Goal: Obtain resource: Download file/media

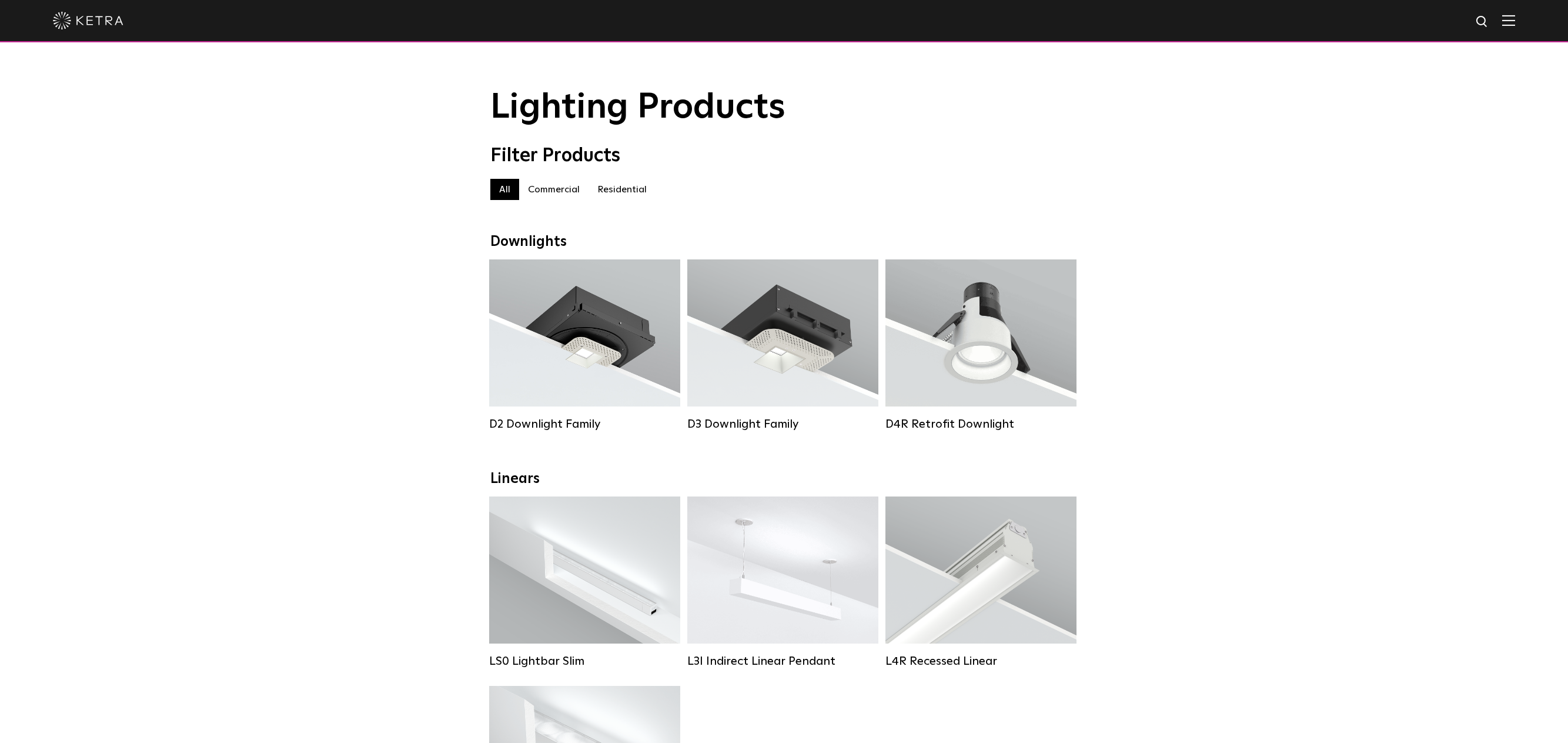
scroll to position [235, 0]
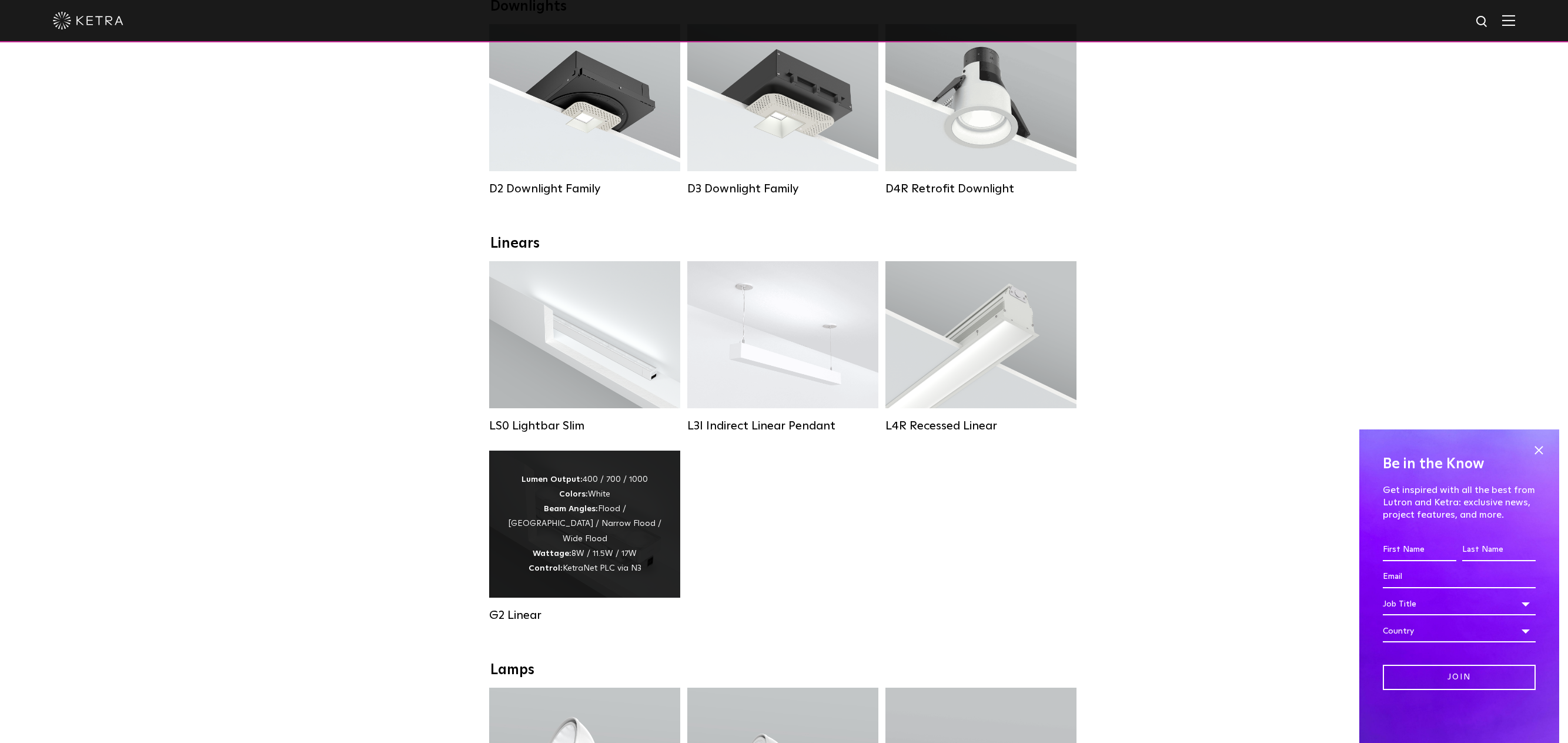
click at [580, 516] on div "Lumen Output: 400 / 700 / 1000 Colors: White Beam Angles: Flood / Graze / Narro…" at bounding box center [584, 524] width 155 height 104
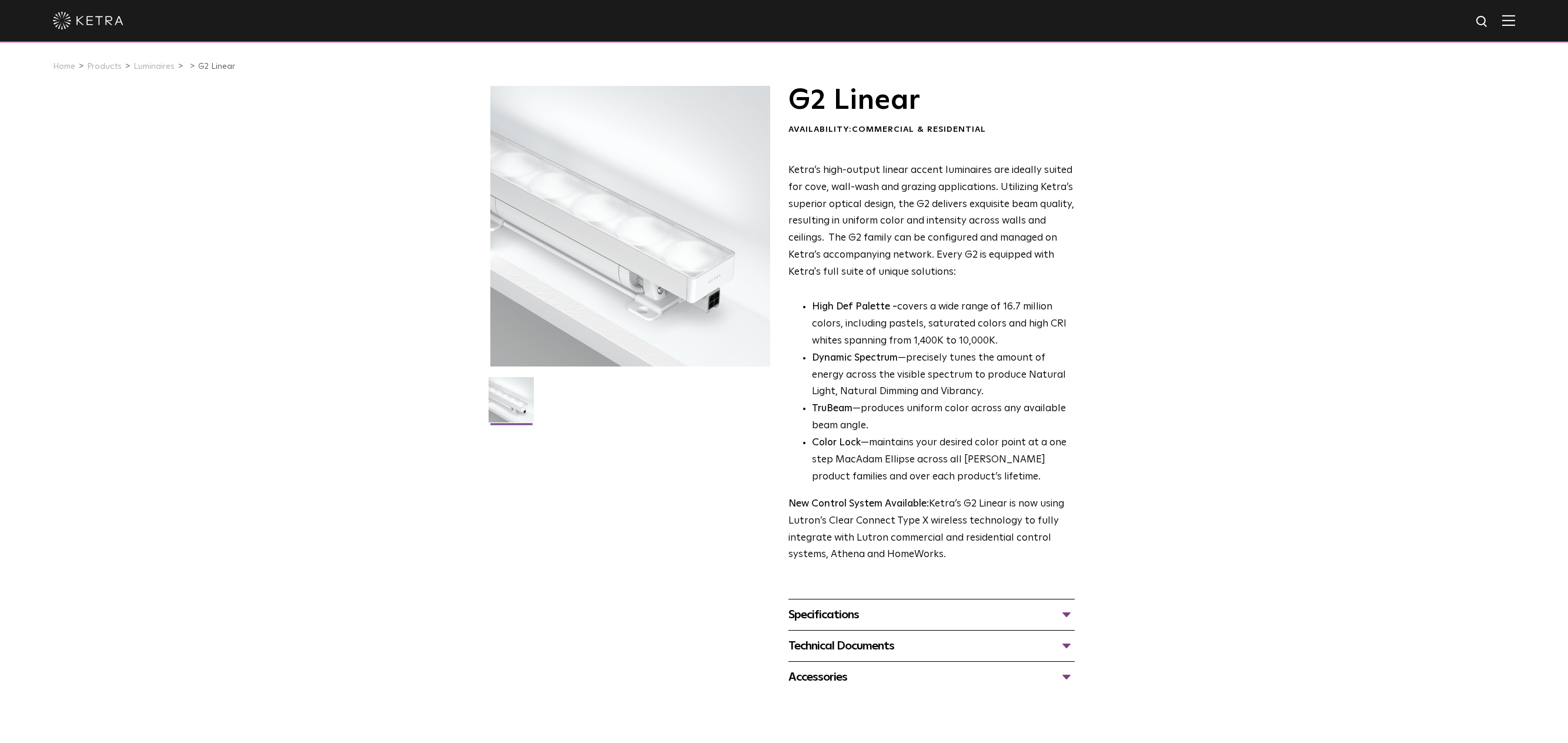
scroll to position [59, 0]
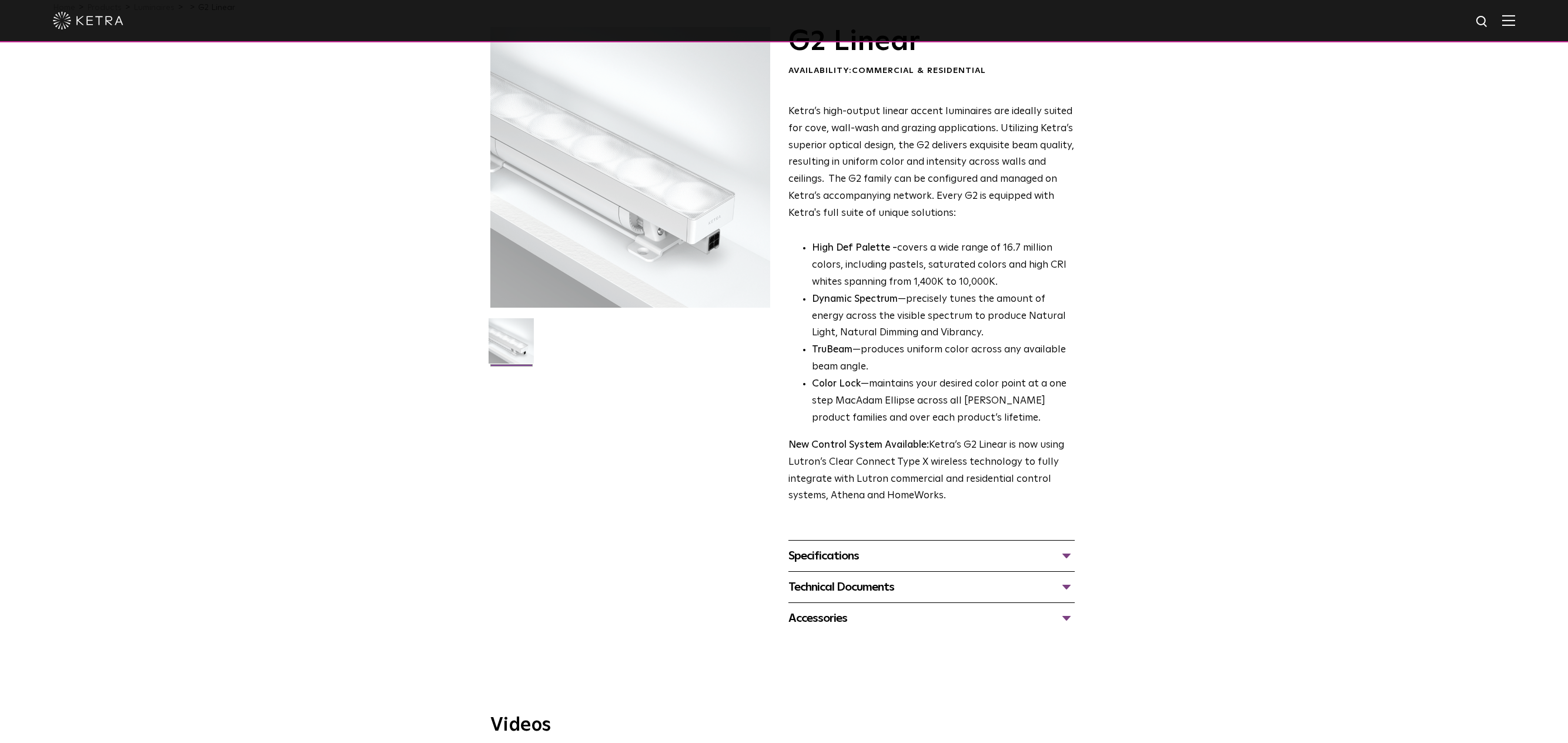
click at [966, 592] on div "Technical Documents" at bounding box center [931, 587] width 286 height 18
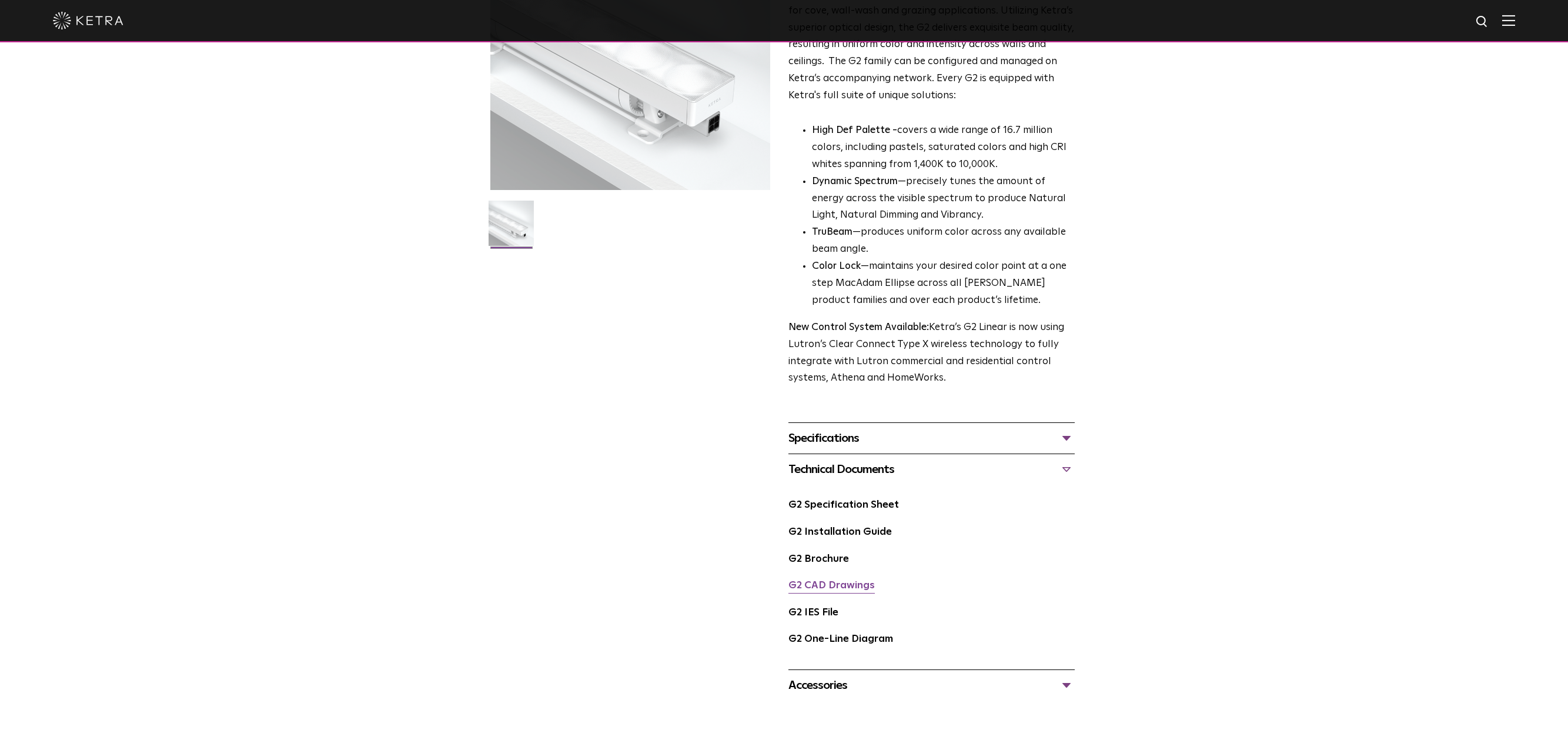
click at [856, 589] on link "G2 CAD Drawings" at bounding box center [832, 585] width 86 height 10
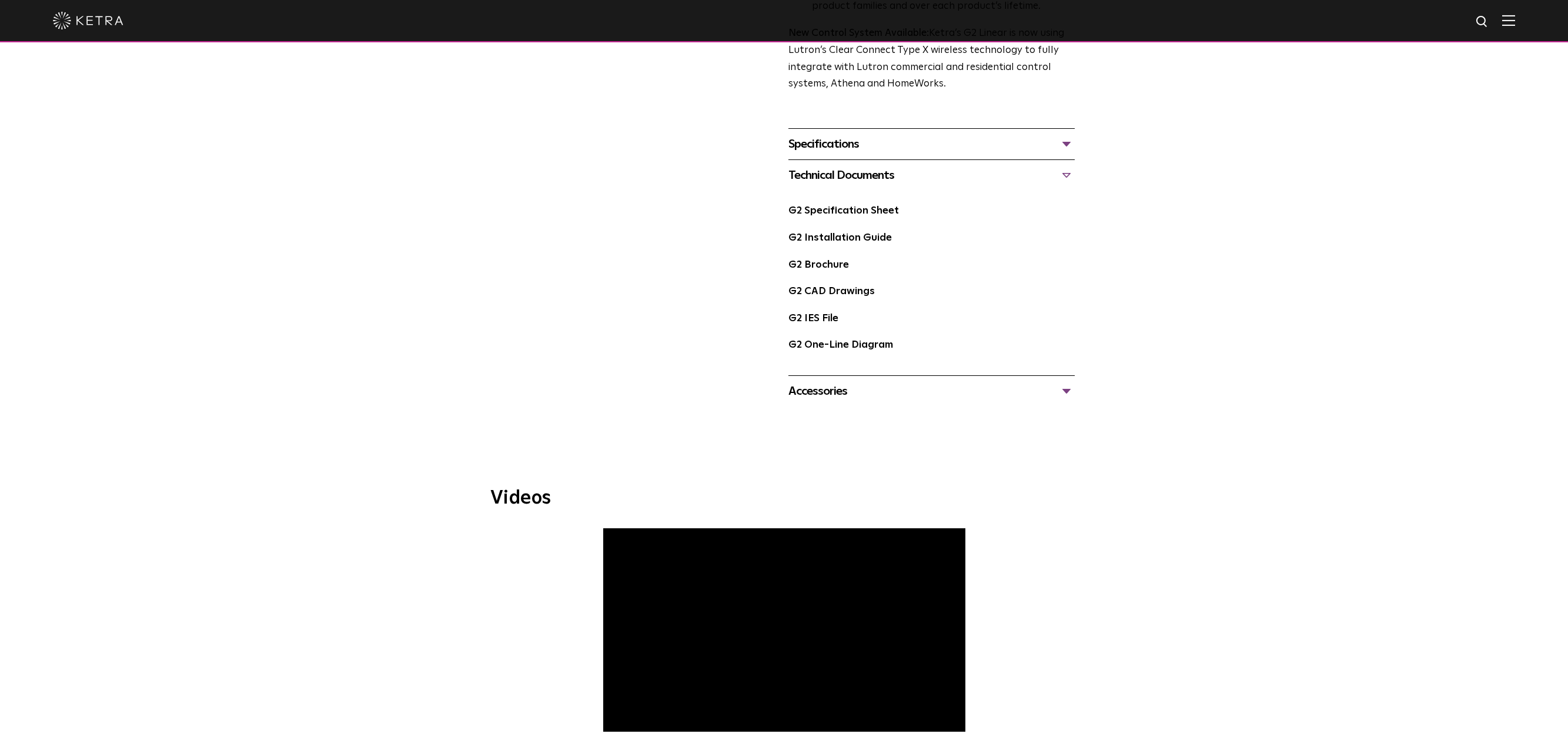
drag, startPoint x: 1333, startPoint y: 99, endPoint x: 1335, endPoint y: 6, distance: 93.0
click at [1335, 6] on div at bounding box center [784, 20] width 1462 height 41
click at [1359, 122] on div "G2 Linear Availability: Commercial & Residential Ketra’s high-output linear acc…" at bounding box center [784, 11] width 1568 height 791
click at [837, 211] on link "G2 Specification Sheet" at bounding box center [844, 211] width 110 height 10
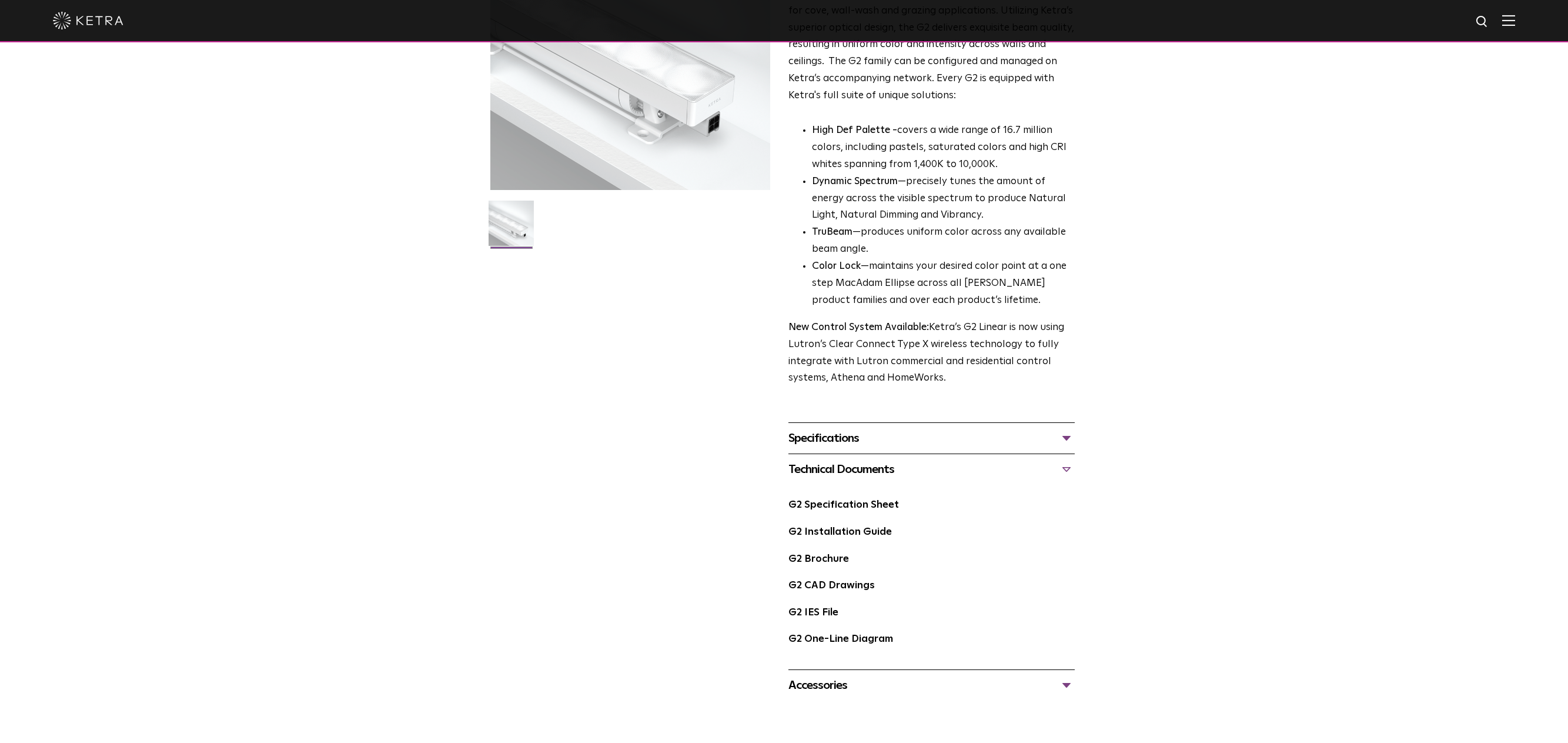
scroll to position [0, 0]
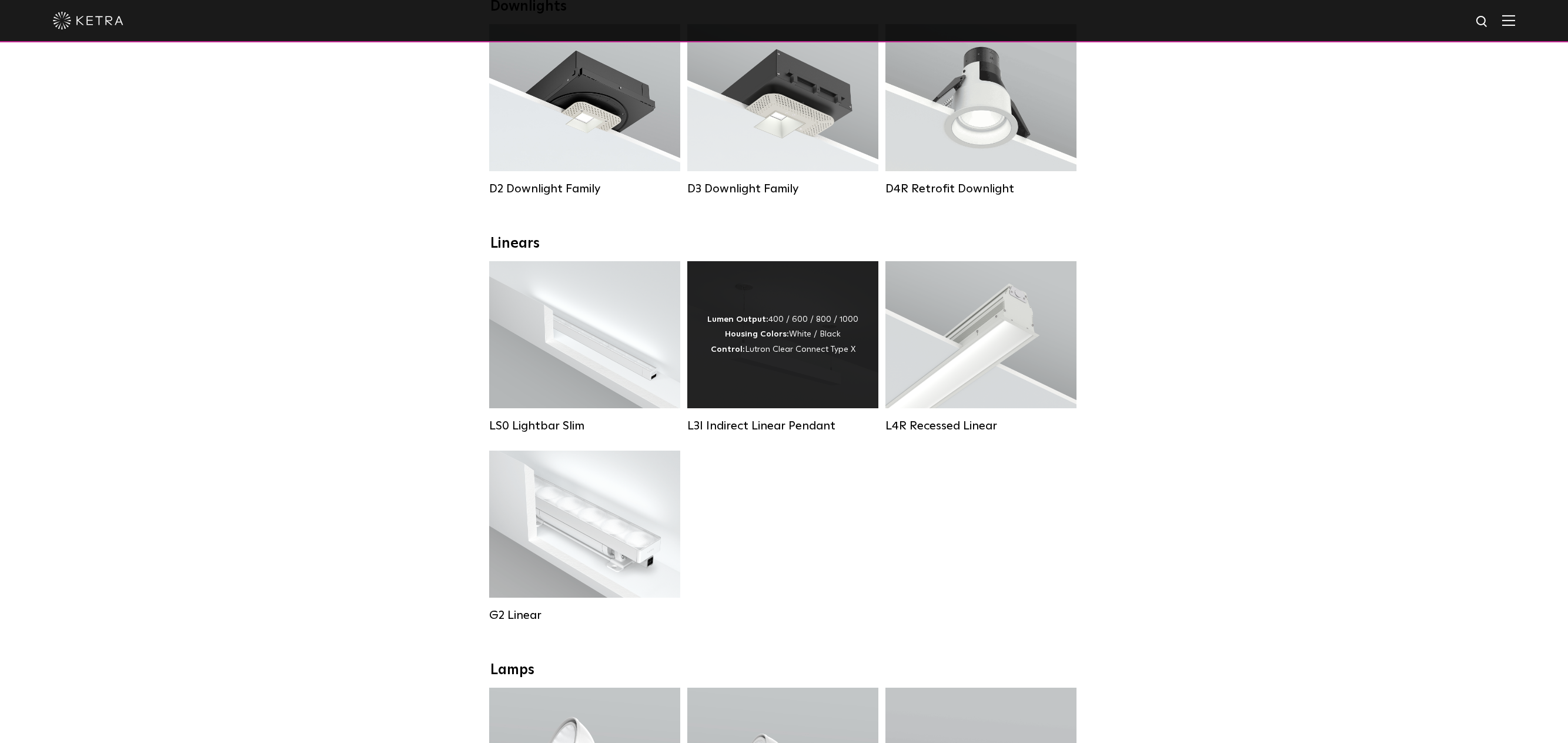
scroll to position [353, 0]
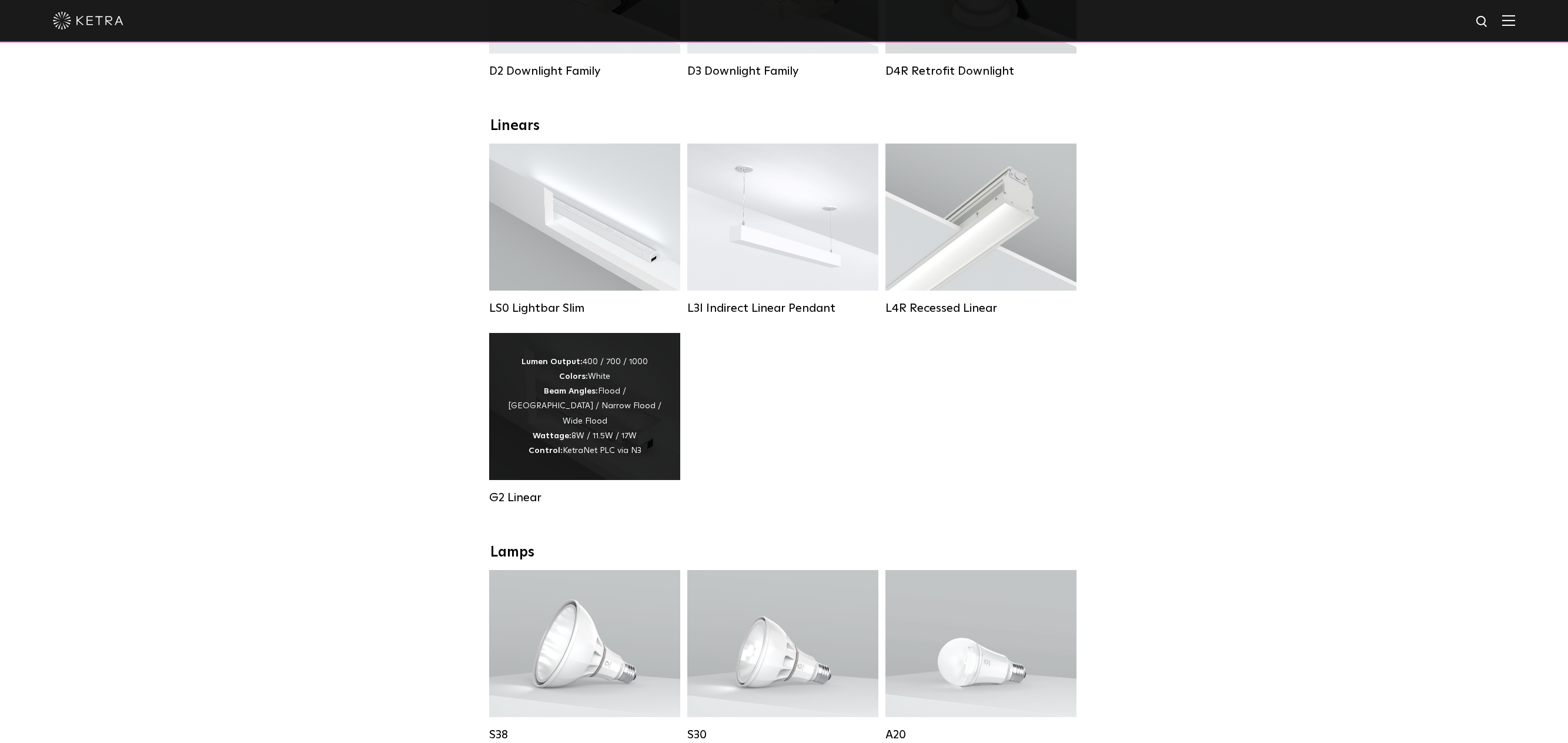
click at [582, 423] on div "Lumen Output: 400 / 700 / 1000 Colors: White Beam Angles: Flood / Graze / Narro…" at bounding box center [584, 406] width 155 height 104
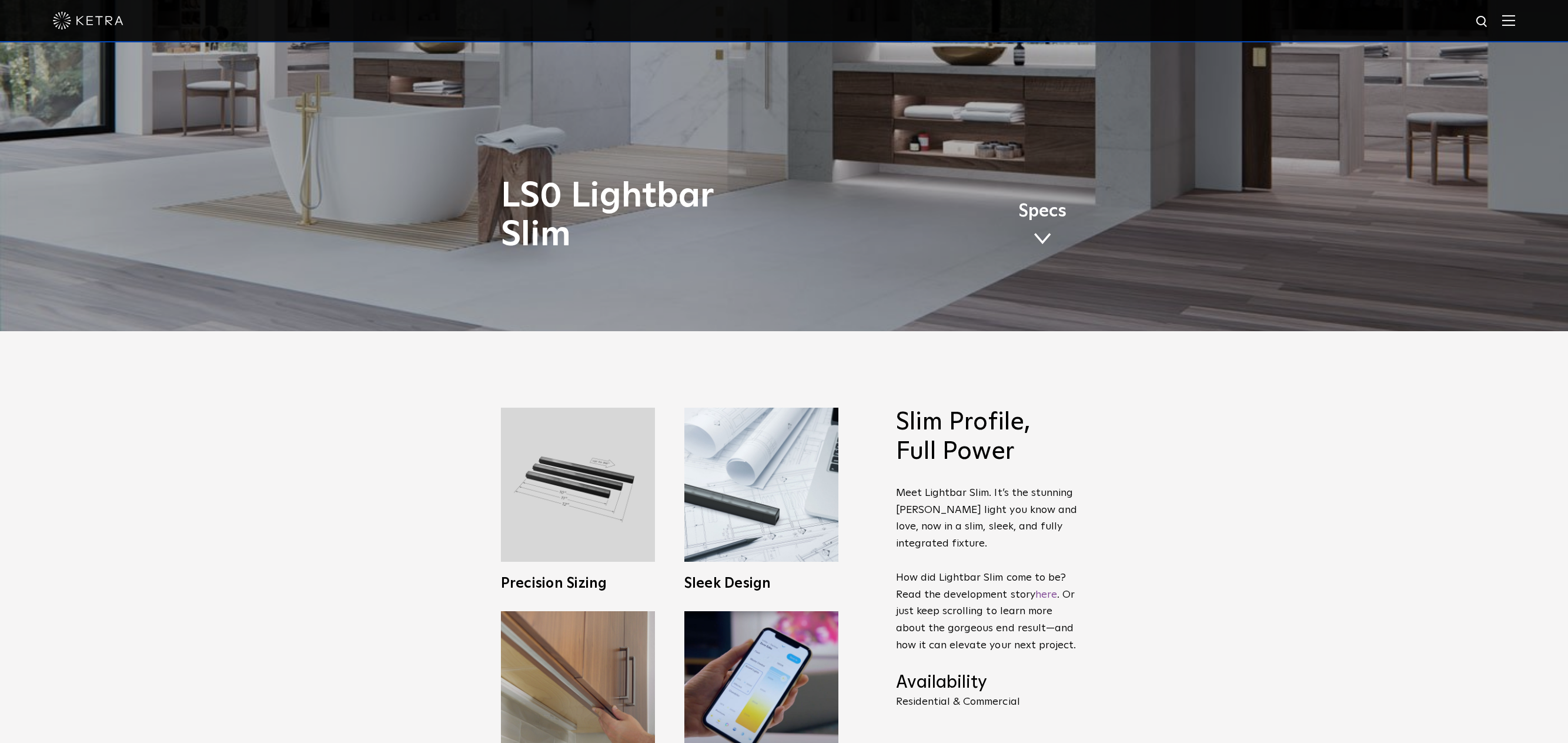
scroll to position [353, 0]
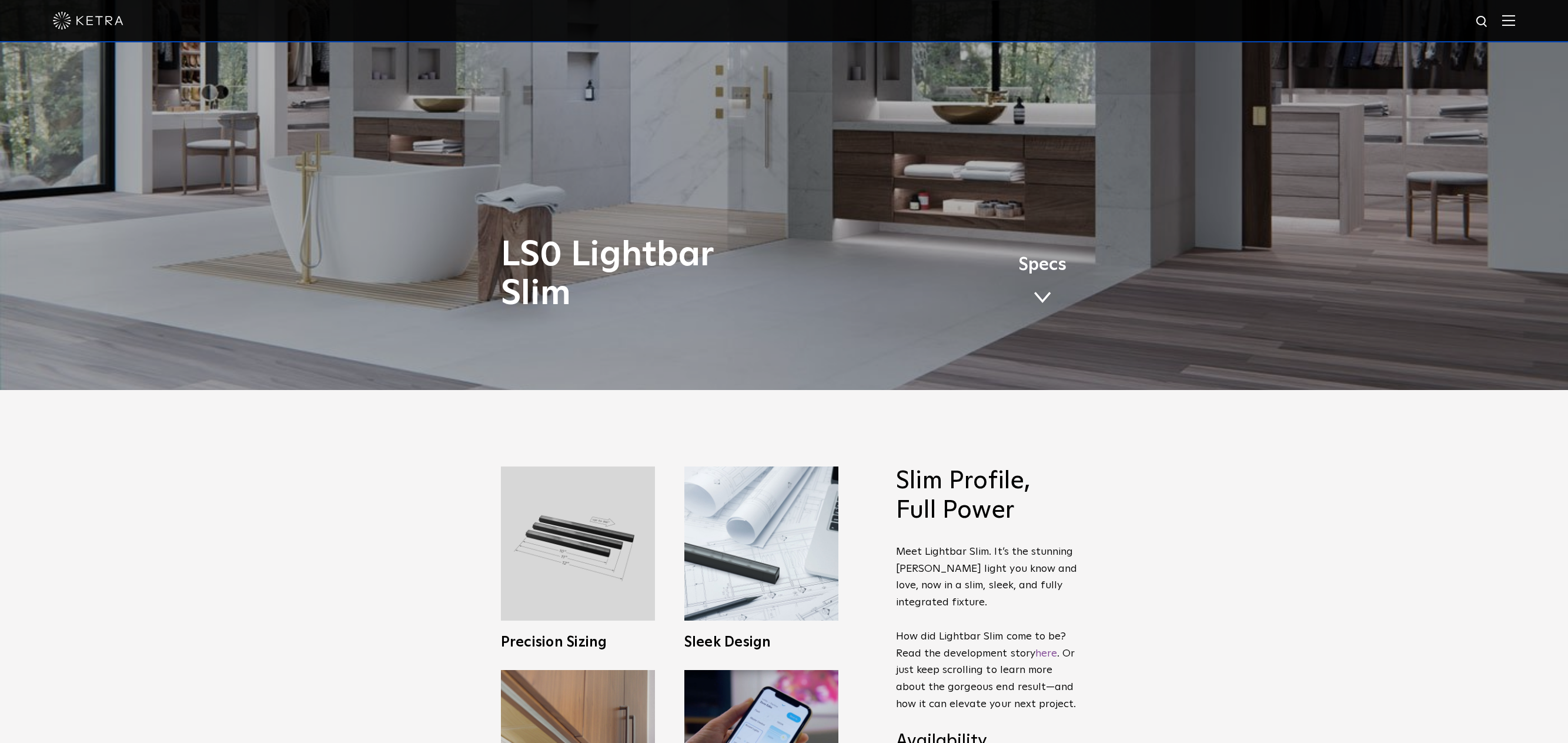
click at [1056, 275] on link "Specs" at bounding box center [1042, 285] width 48 height 46
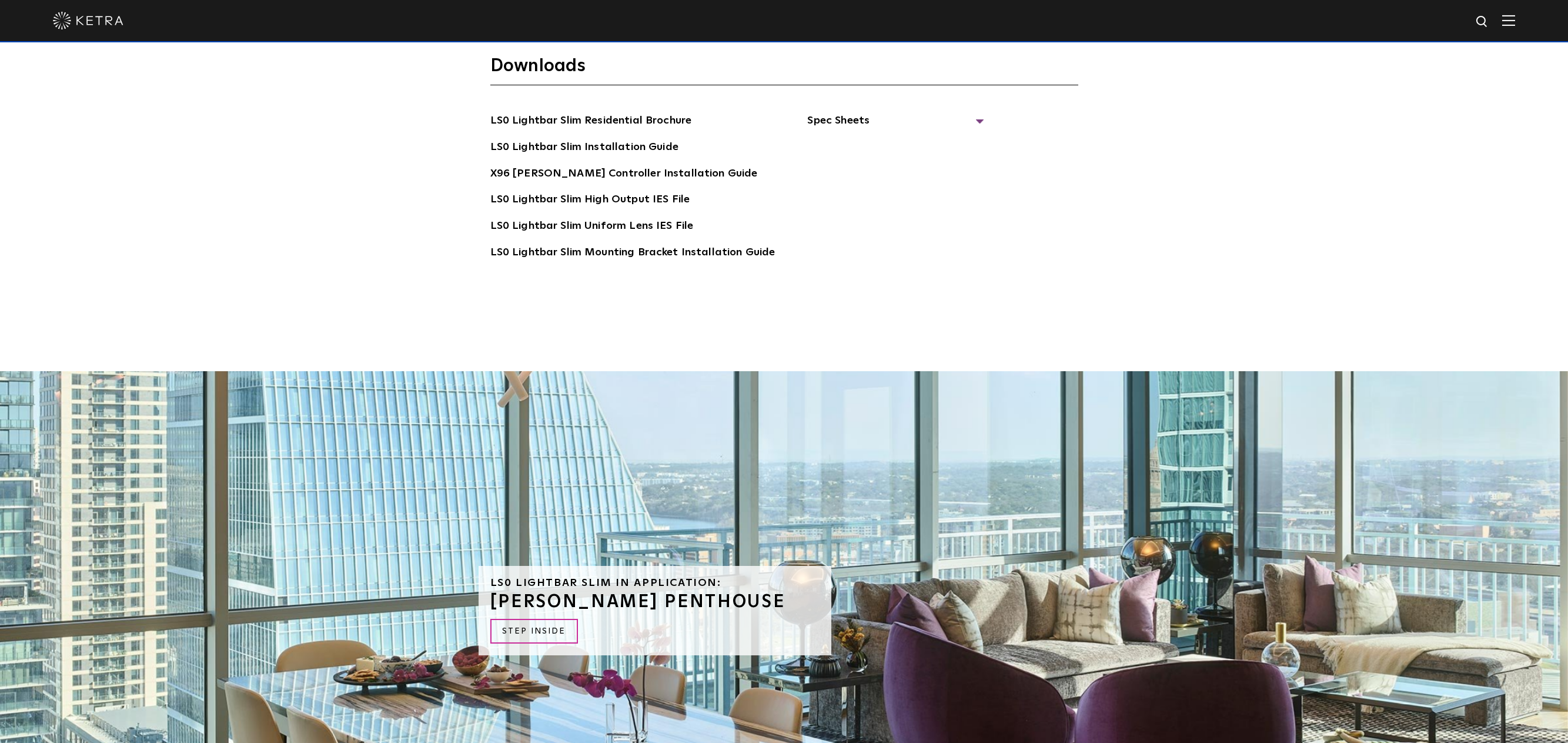
scroll to position [3058, 0]
click at [884, 112] on span "Spec Sheets" at bounding box center [895, 125] width 176 height 26
click at [863, 138] on link "LS0 Lightbar Slim Spec Sheet" at bounding box center [897, 147] width 151 height 18
click at [881, 164] on link "X96 Ketra Controller Spec Sheet" at bounding box center [903, 181] width 162 height 36
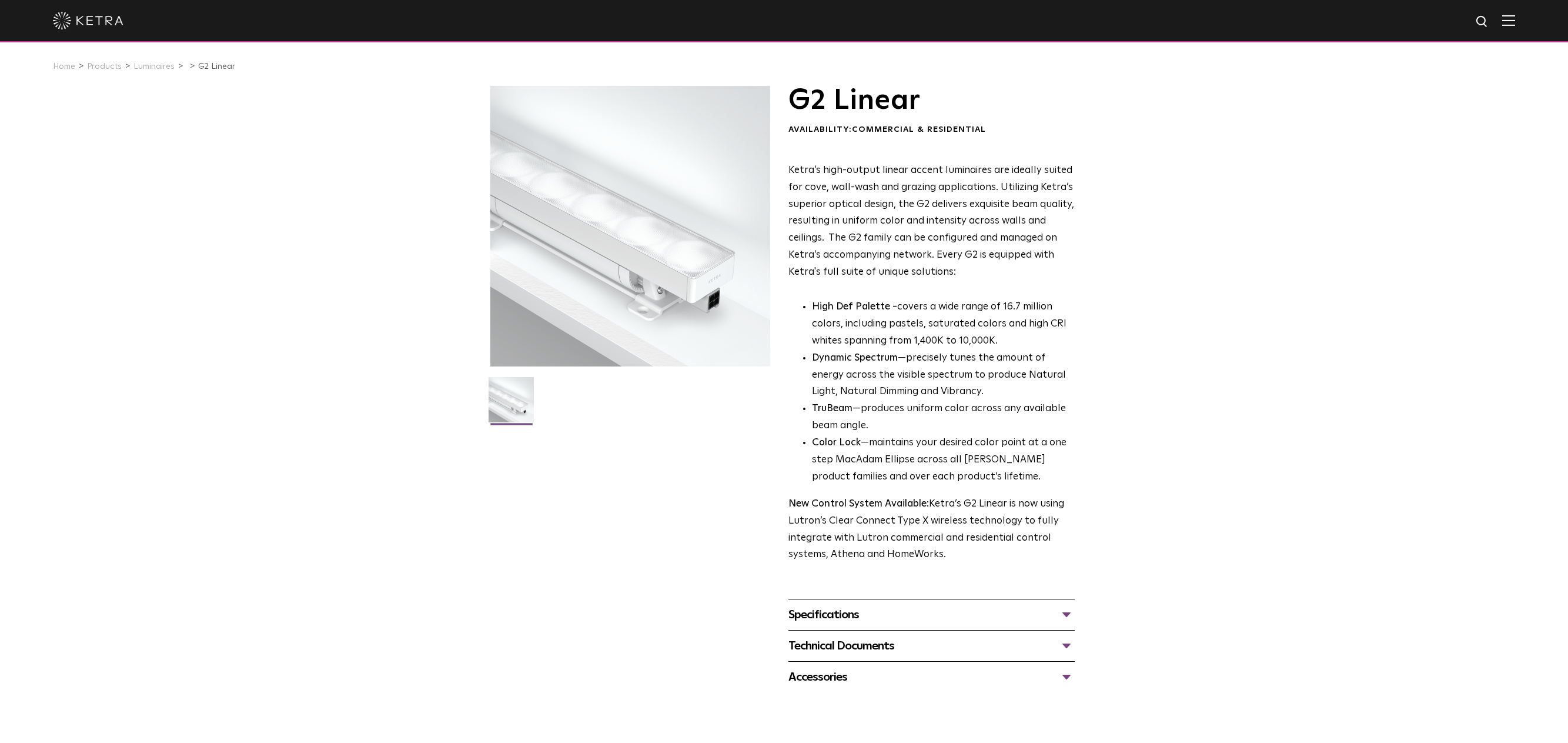
click at [850, 610] on div "Specifications" at bounding box center [931, 614] width 286 height 18
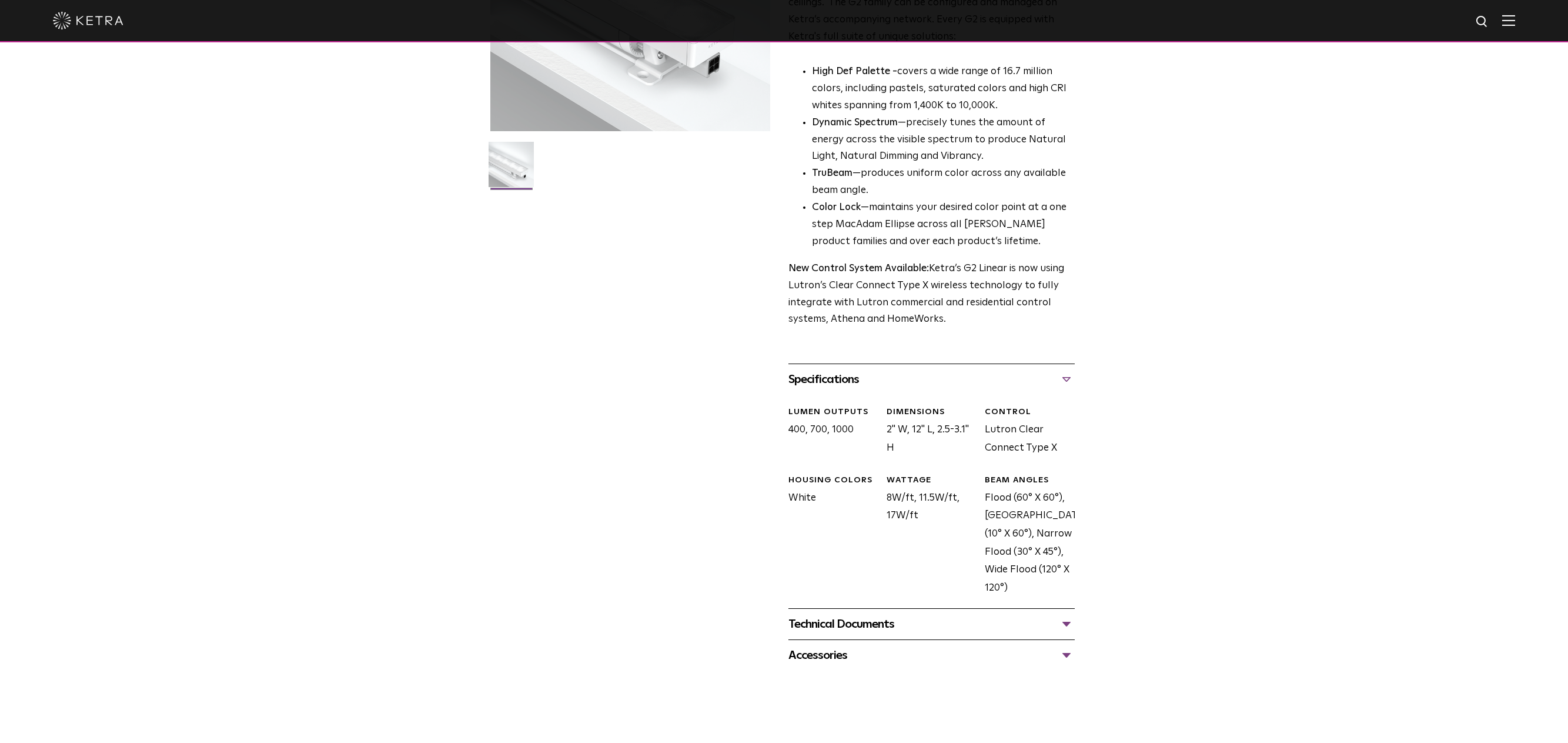
scroll to position [294, 0]
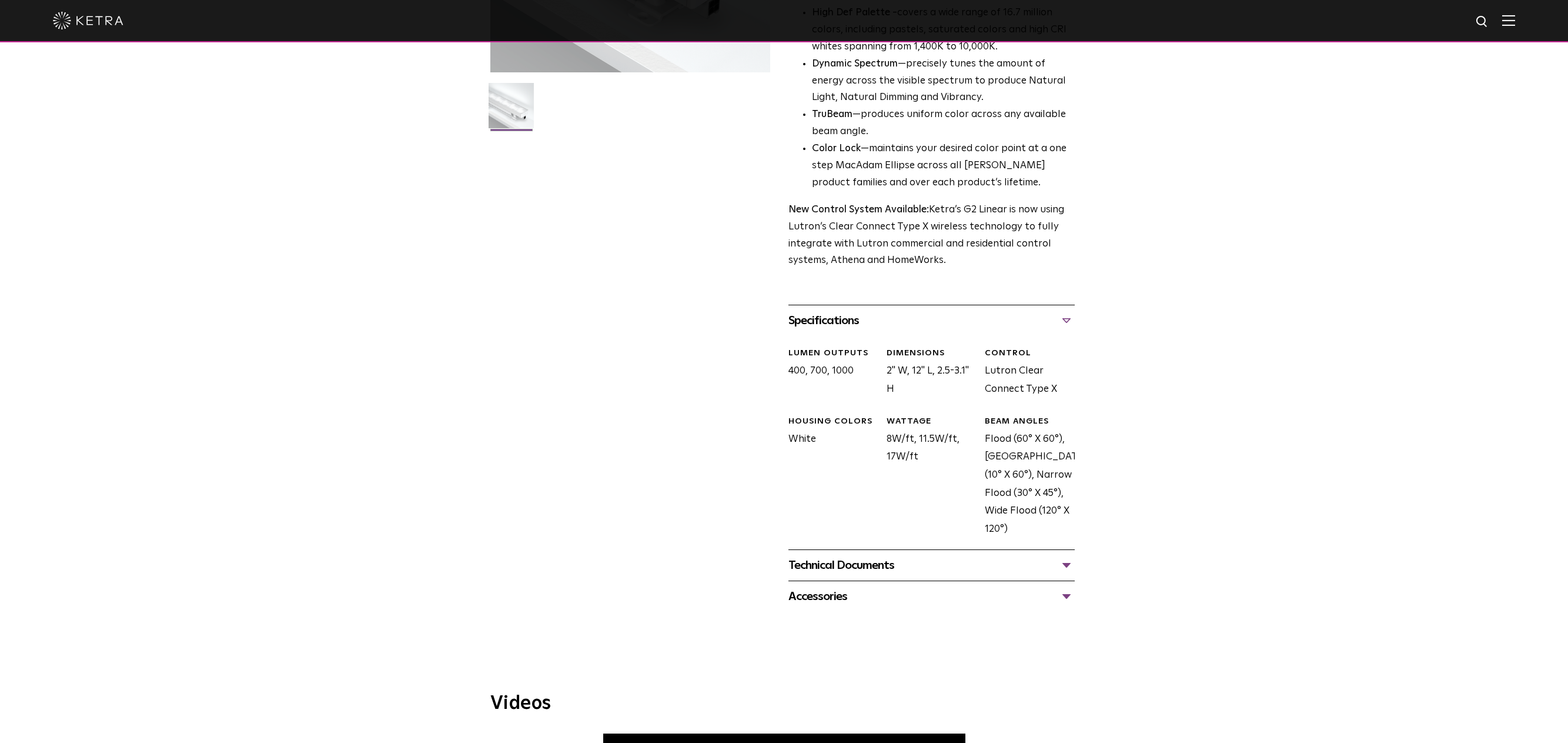
click at [882, 578] on div "Technical Documents G2 Specification Sheet G2 Installation Guide G2 Brochure G2…" at bounding box center [931, 565] width 286 height 31
click at [880, 566] on div "Technical Documents" at bounding box center [931, 565] width 286 height 18
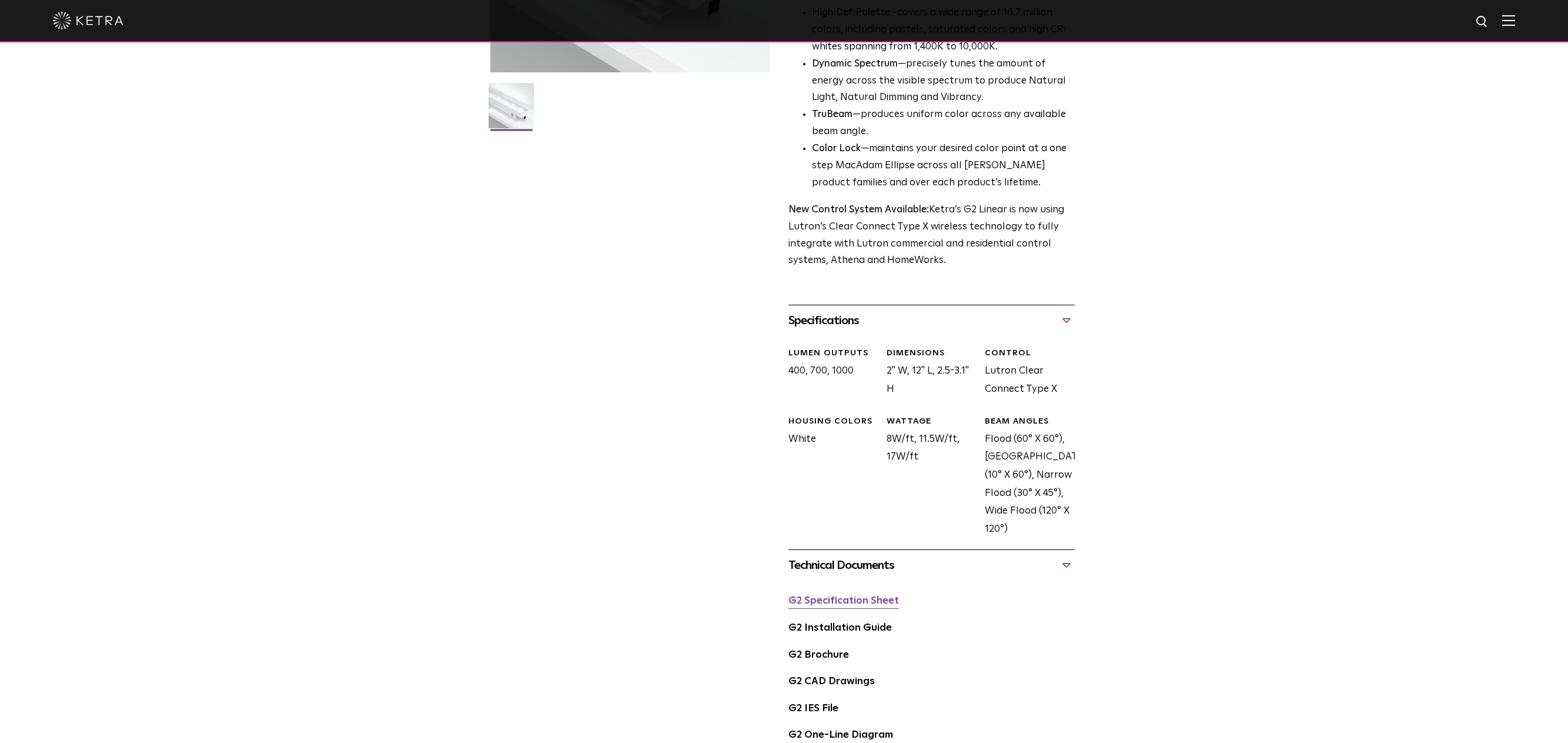
click at [846, 604] on link "G2 Specification Sheet" at bounding box center [844, 600] width 110 height 10
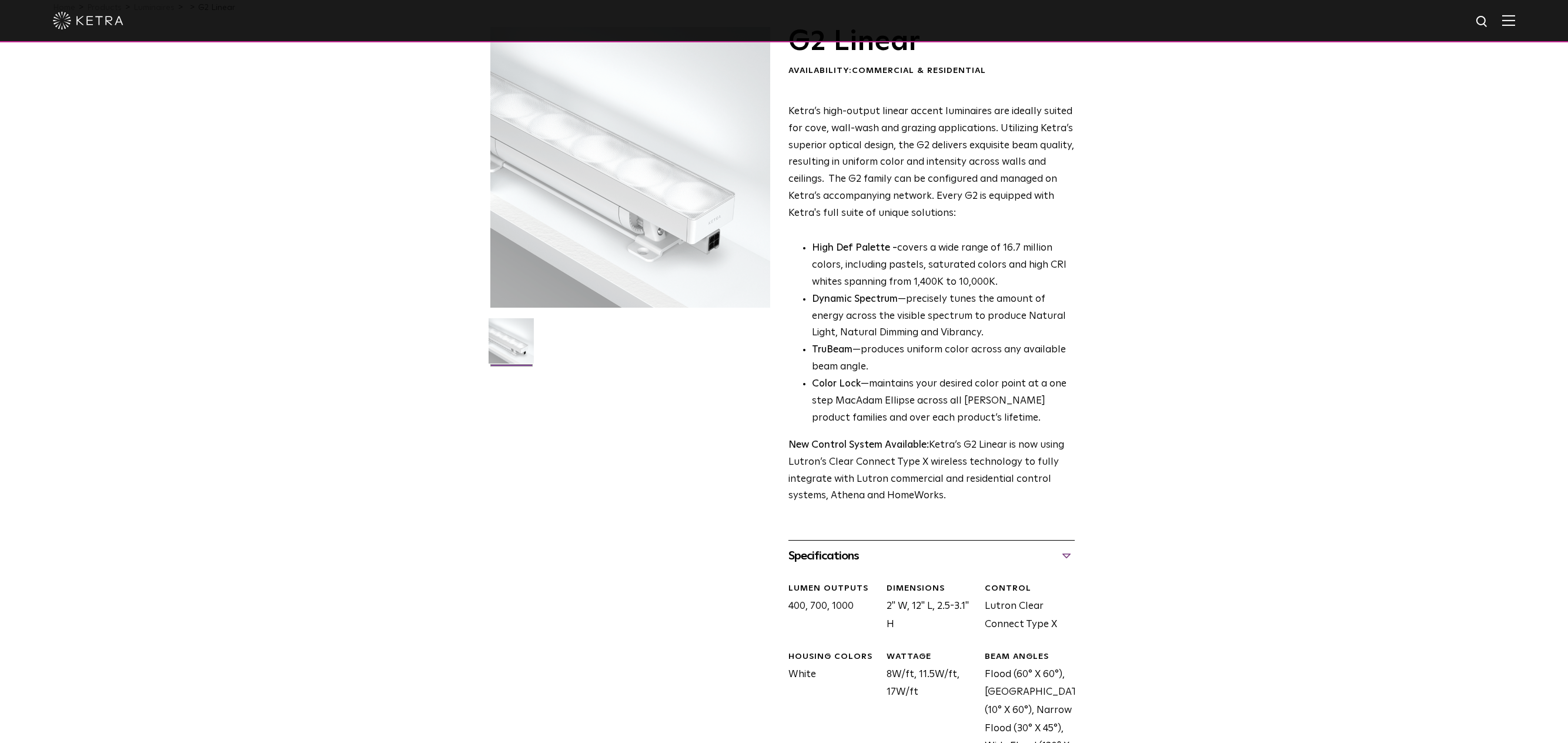
scroll to position [0, 0]
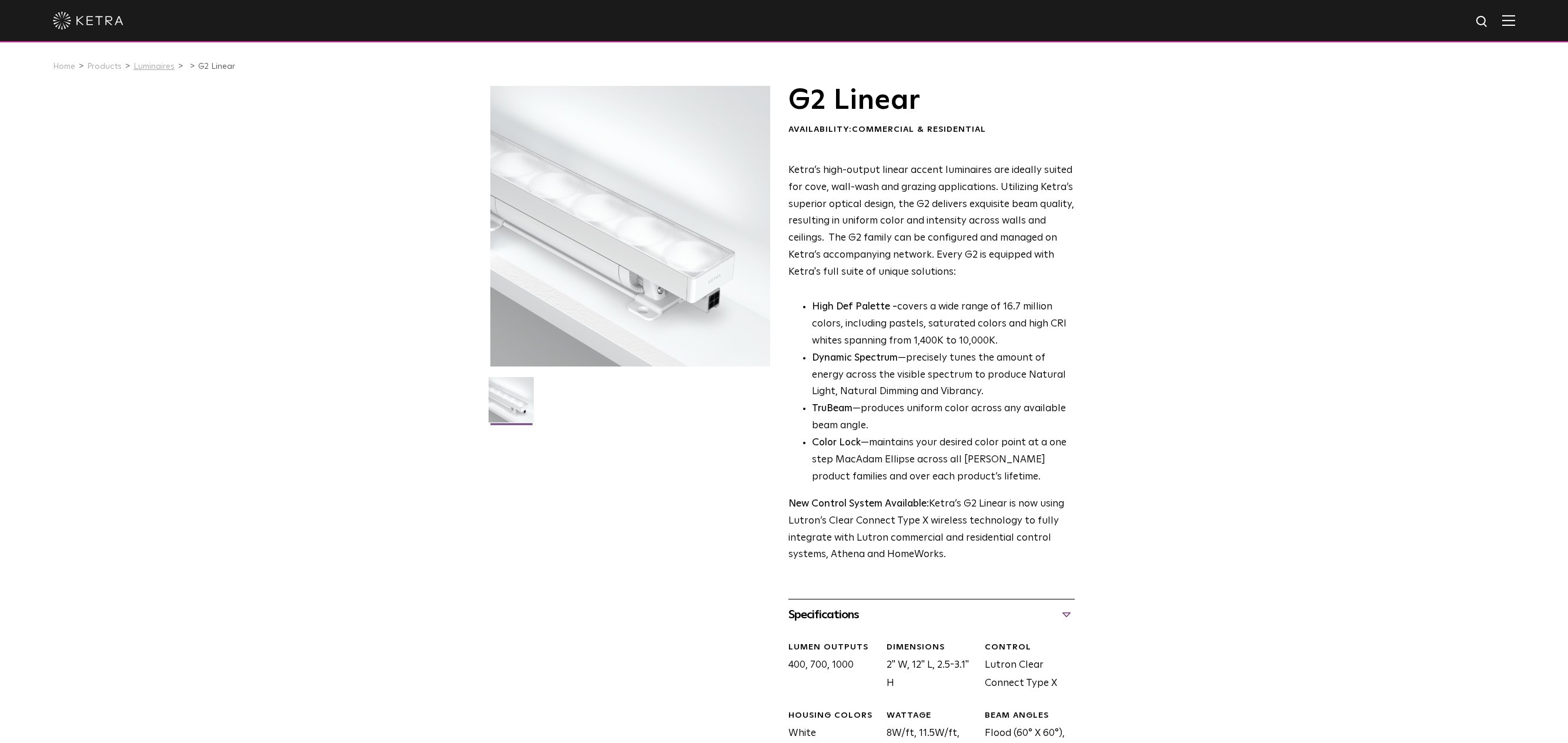
click at [141, 69] on link "Luminaires" at bounding box center [153, 66] width 41 height 8
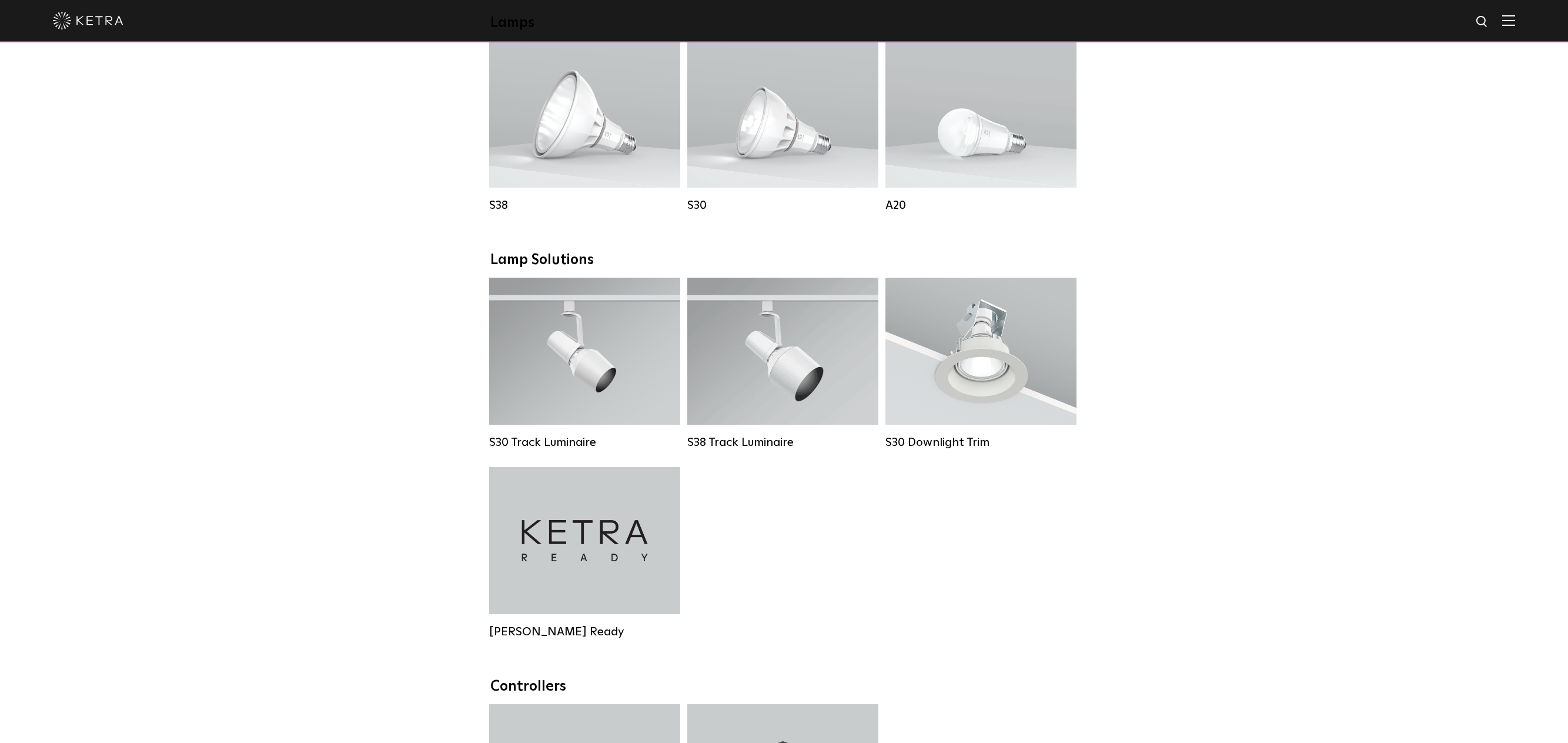
scroll to position [1058, 0]
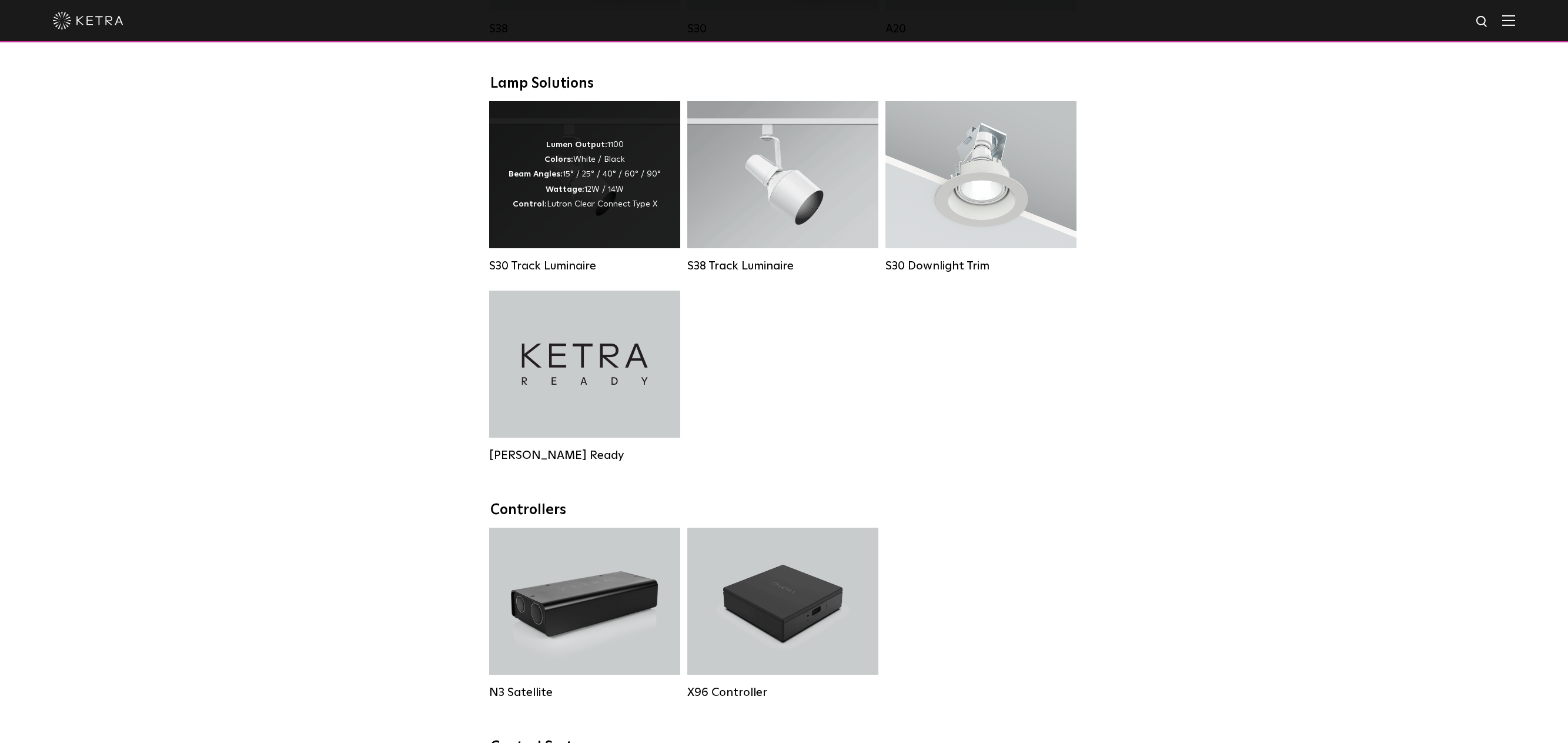
click at [639, 210] on div "Lumen Output: 1100 Colors: White / Black Beam Angles: 15° / 25° / 40° / 60° / 9…" at bounding box center [585, 175] width 153 height 74
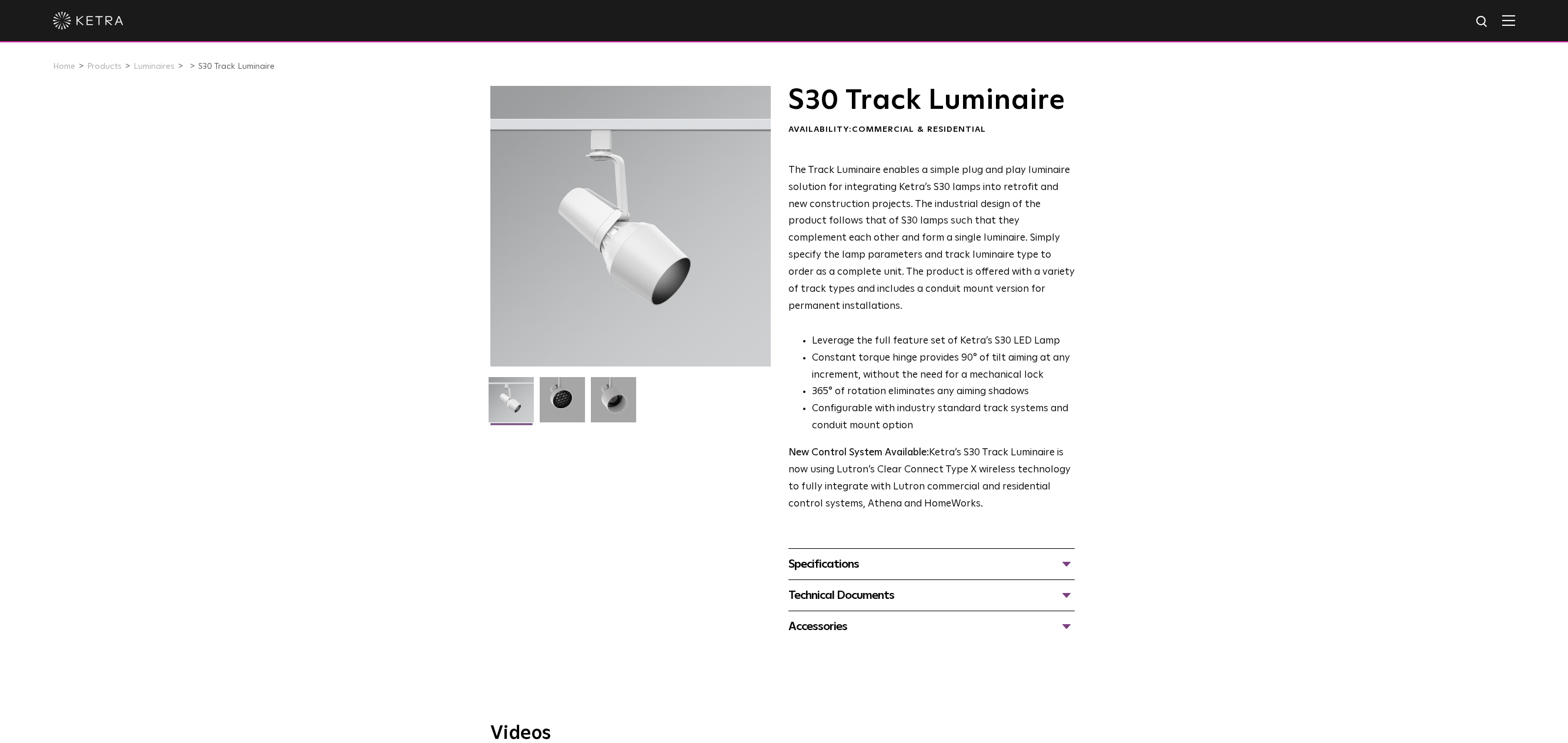
click at [856, 586] on div "Technical Documents" at bounding box center [931, 595] width 286 height 18
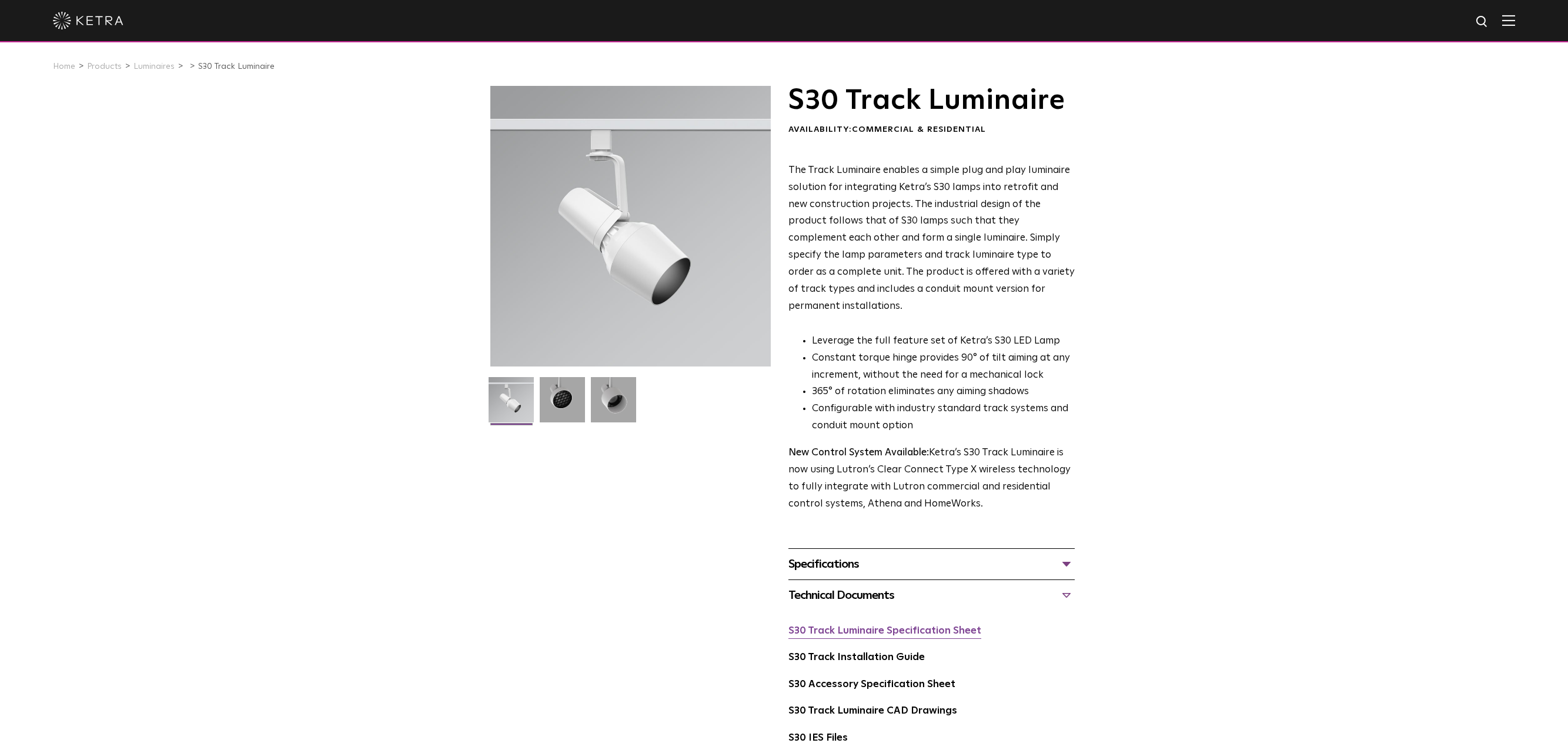
click at [841, 625] on link "S30 Track Luminaire Specification Sheet" at bounding box center [885, 630] width 193 height 10
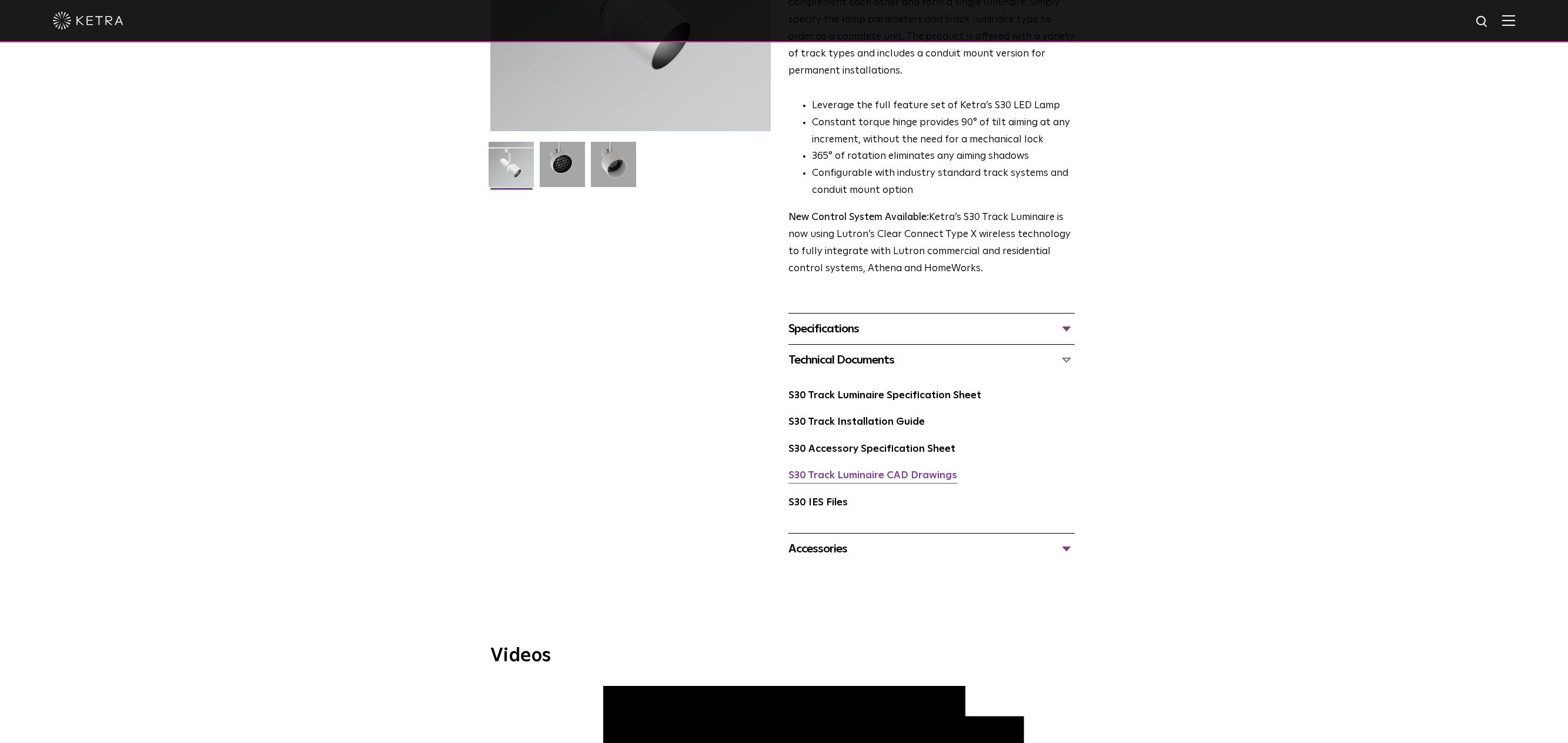
click at [928, 471] on link "S30 Track Luminaire CAD Drawings" at bounding box center [873, 475] width 169 height 10
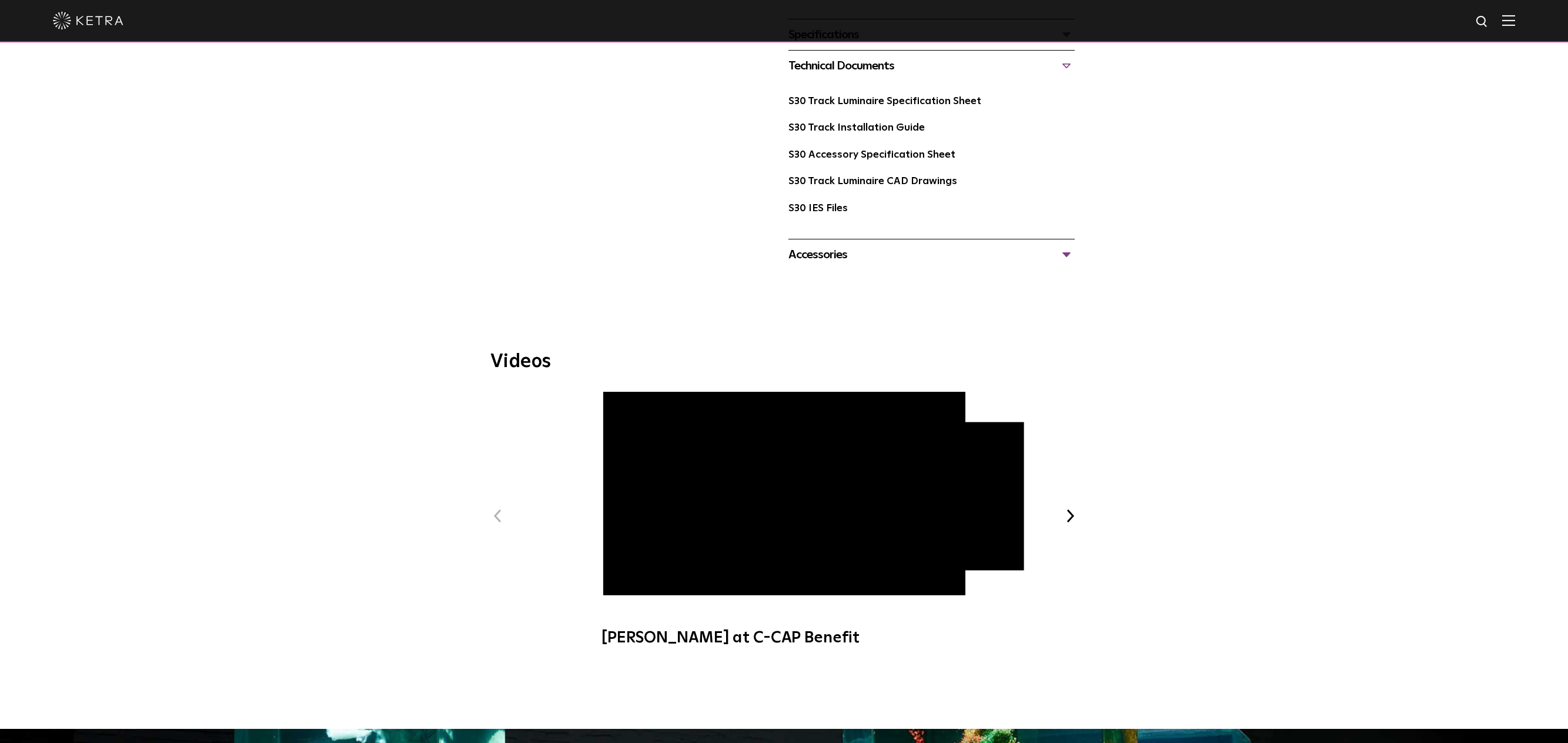
scroll to position [177, 0]
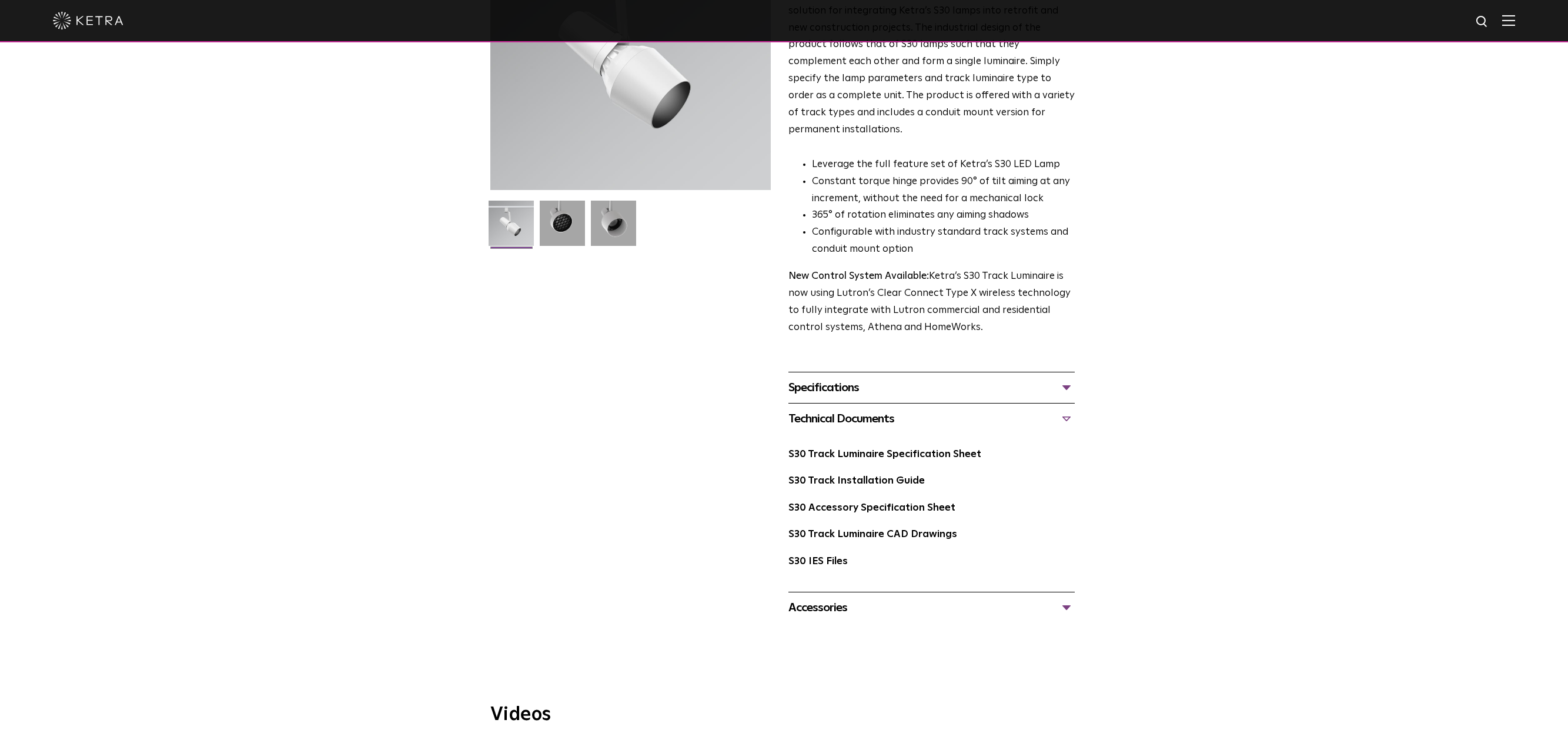
click at [612, 458] on div "S30 Track Luminaire Availability: Commercial & Residential The Track Luminaire …" at bounding box center [784, 267] width 588 height 714
click at [877, 503] on link "S30 Accessory Specification Sheet" at bounding box center [872, 508] width 167 height 10
click at [880, 475] on link "S30 Track Installation Guide" at bounding box center [857, 480] width 136 height 10
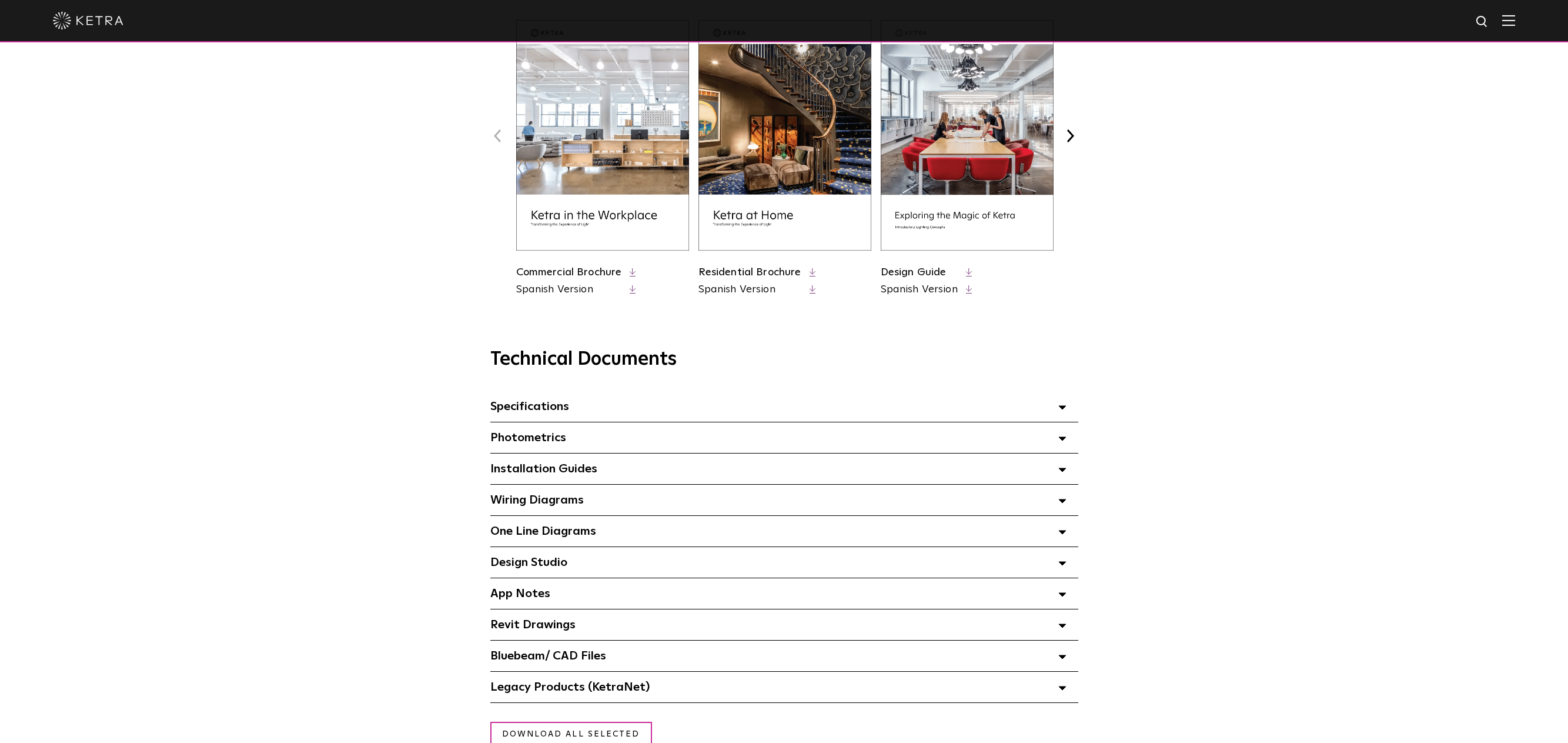
scroll to position [589, 0]
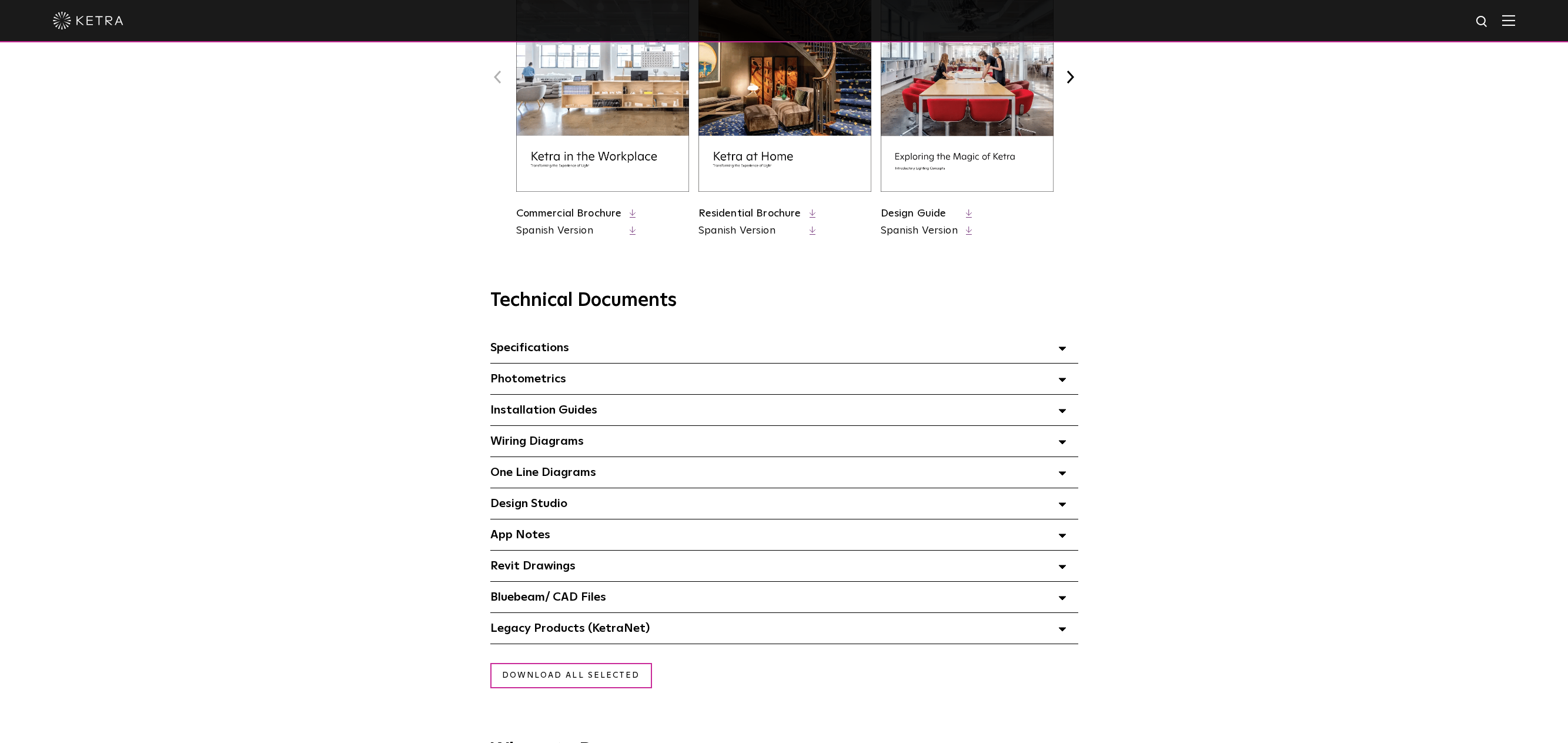
click at [502, 567] on span "Revit Drawings Select checkboxes to use the bulk download option below" at bounding box center [532, 566] width 85 height 12
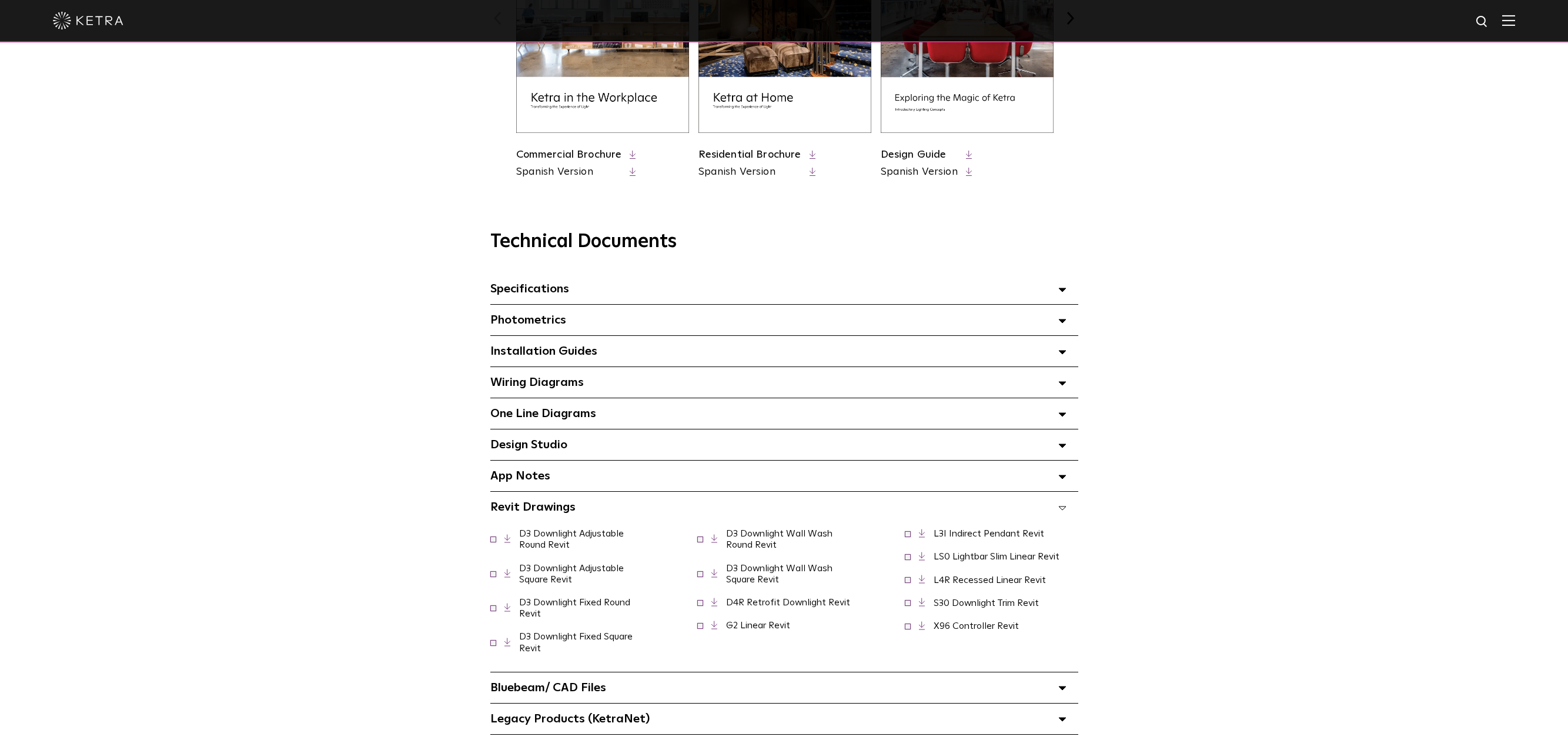
scroll to position [705, 0]
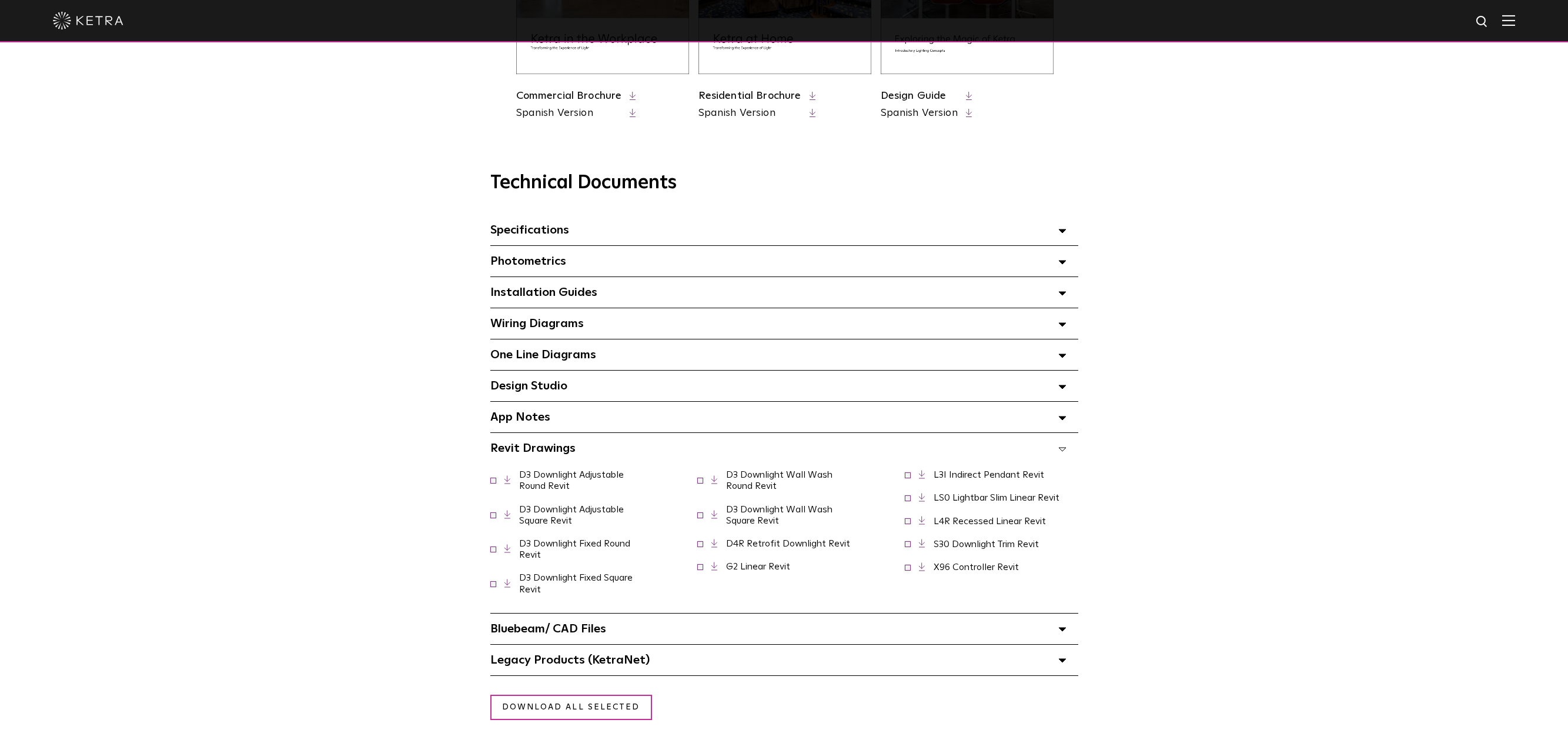
click at [665, 666] on div "Legacy Products (KetraNet) Select checkboxes to use the bulk download option be…" at bounding box center [784, 659] width 588 height 30
click at [665, 628] on div "Bluebeam/ CAD Files" at bounding box center [784, 628] width 588 height 30
click at [663, 660] on div "Legacy Products (KetraNet) Select checkboxes to use the bulk download option be…" at bounding box center [784, 659] width 588 height 30
click at [987, 549] on link "S30 Downlight Trim Revit" at bounding box center [986, 543] width 105 height 9
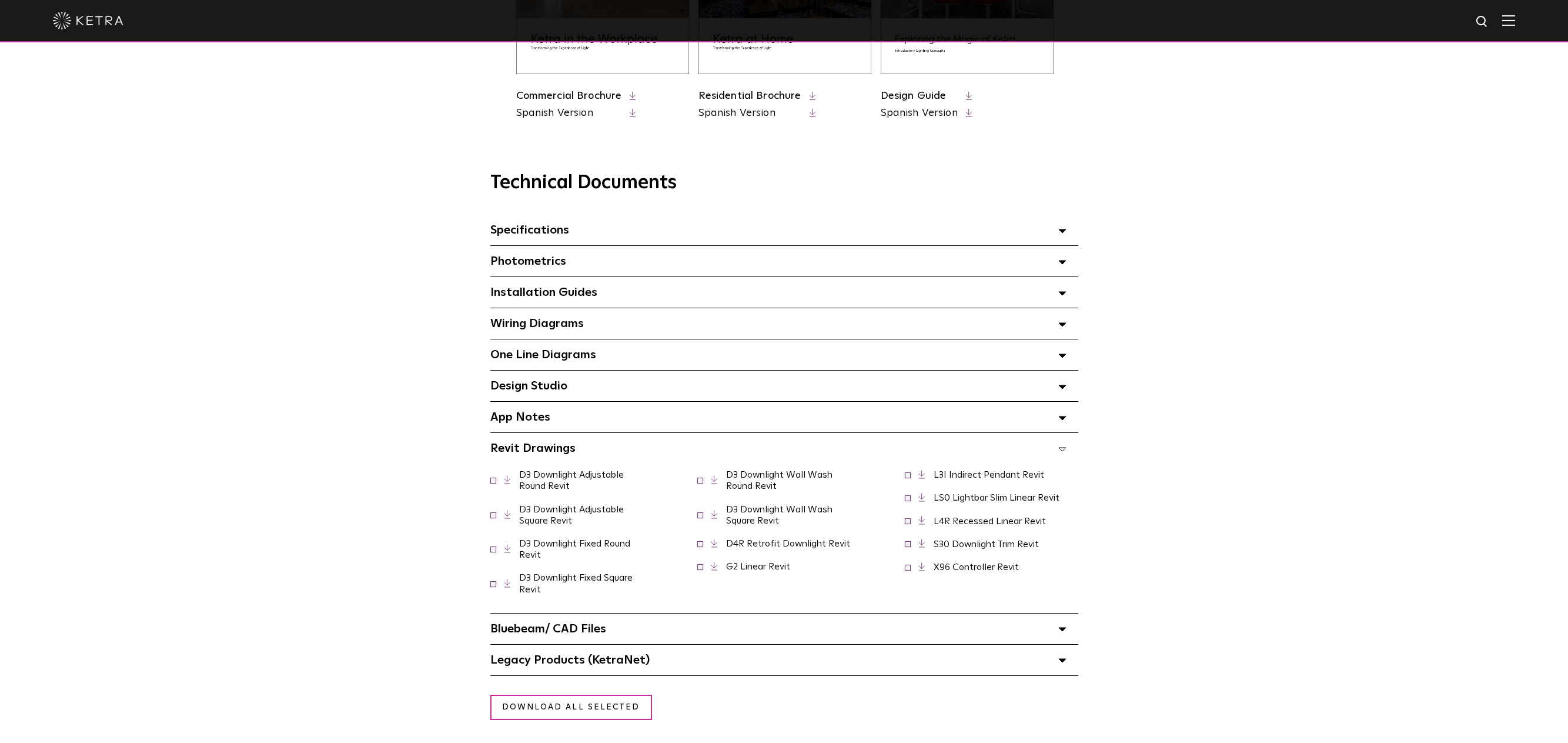
click at [733, 569] on link "G2 Linear Revit" at bounding box center [758, 566] width 64 height 9
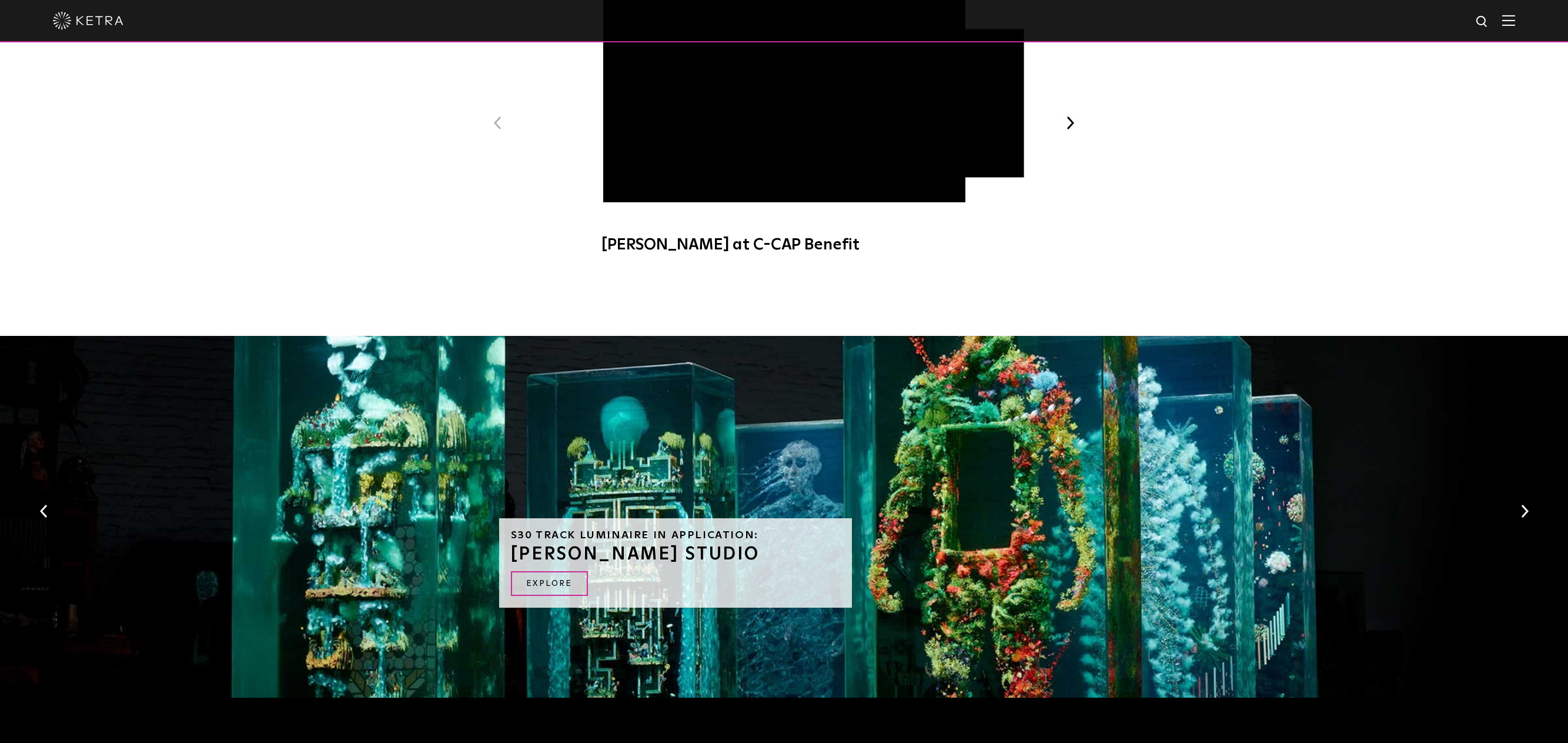
scroll to position [1058, 0]
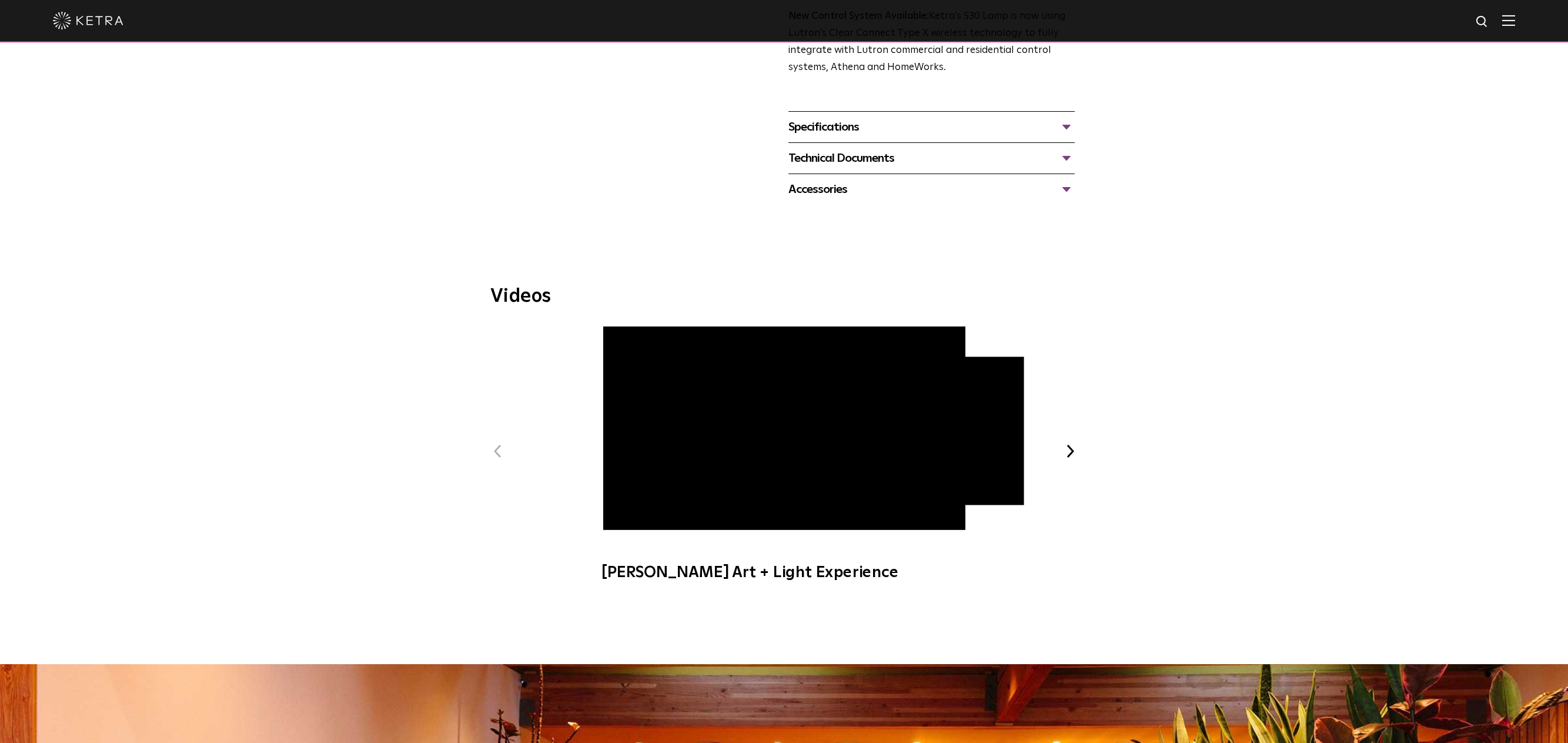
scroll to position [646, 0]
